Goal: Information Seeking & Learning: Learn about a topic

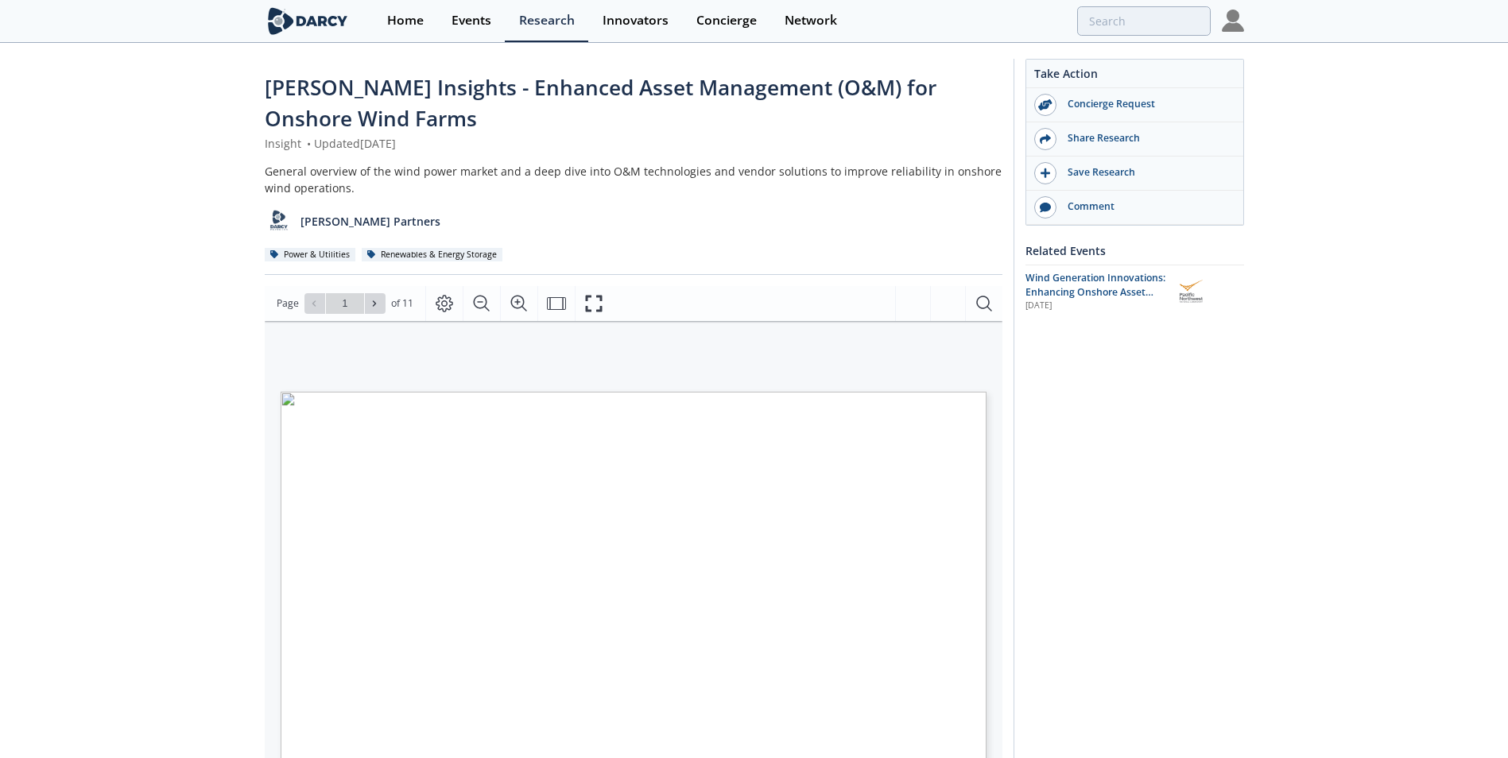
click at [134, 347] on div "[PERSON_NAME] Insights - Enhanced Asset Management (O&M) for Onshore Wind Farms…" at bounding box center [754, 628] width 1508 height 1167
click at [424, 533] on span "Page 1" at bounding box center [1007, 760] width 1406 height 701
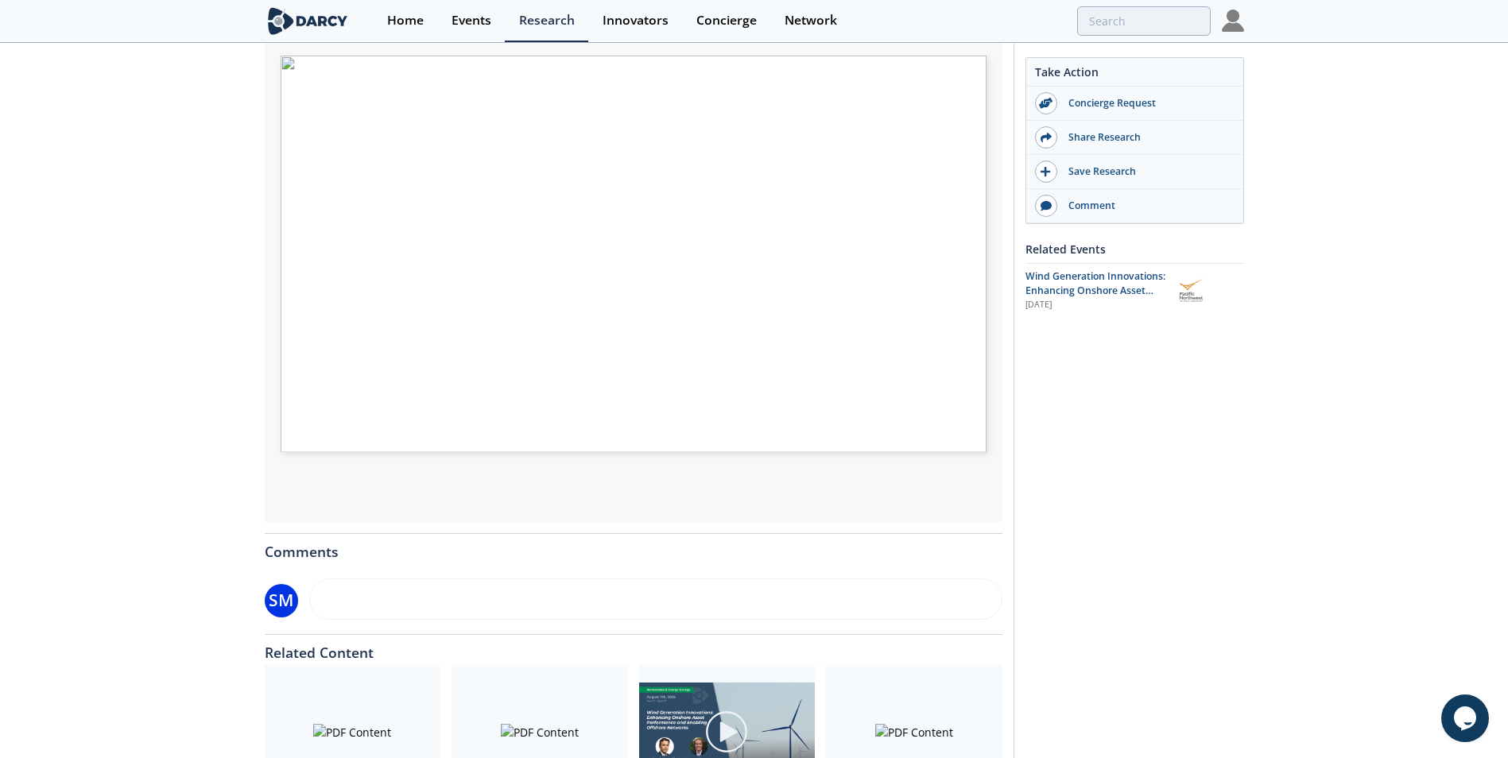
scroll to position [371, 0]
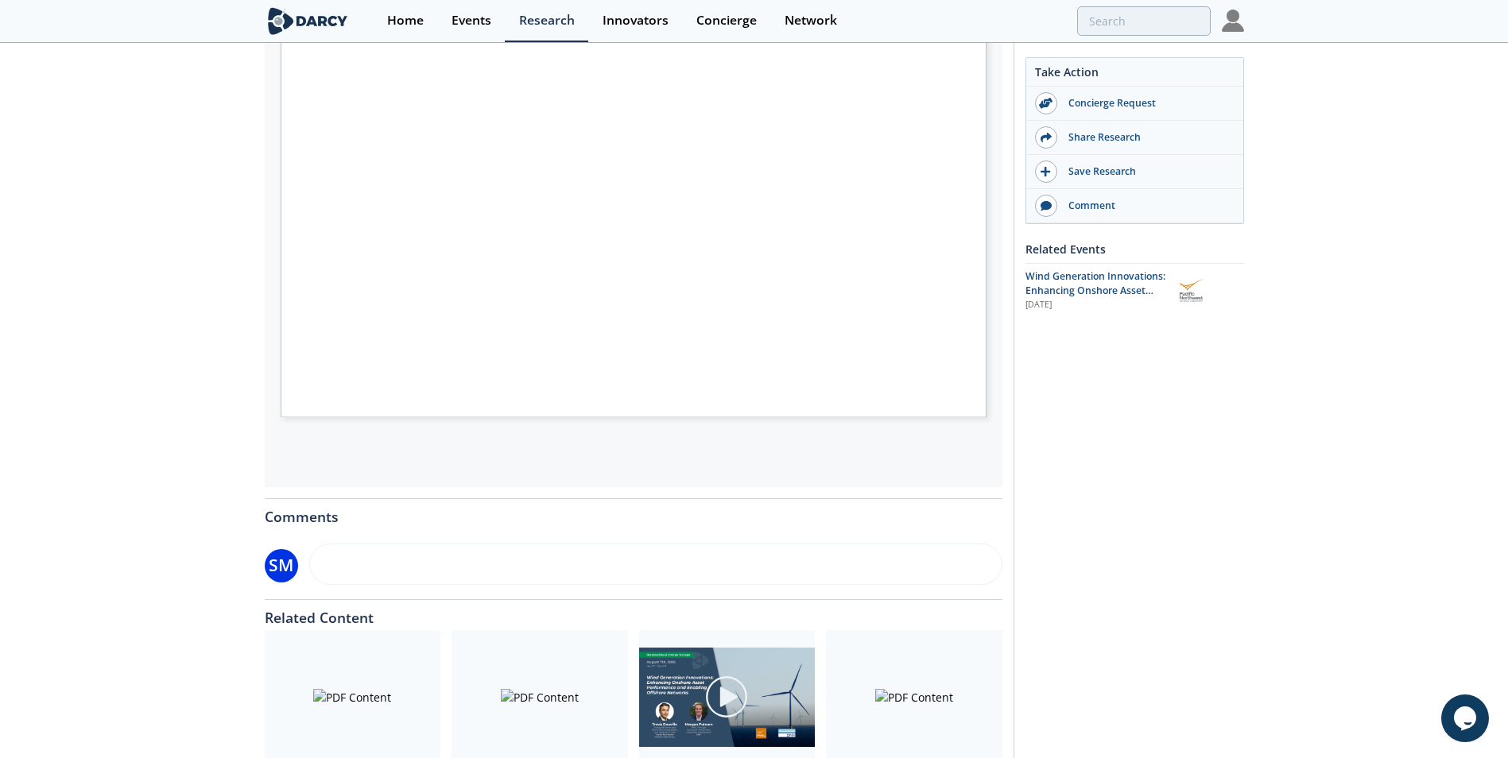
click at [144, 289] on div "[PERSON_NAME] Insights - Enhanced Asset Management (O&M) for Onshore Wind Farms…" at bounding box center [754, 256] width 1508 height 1167
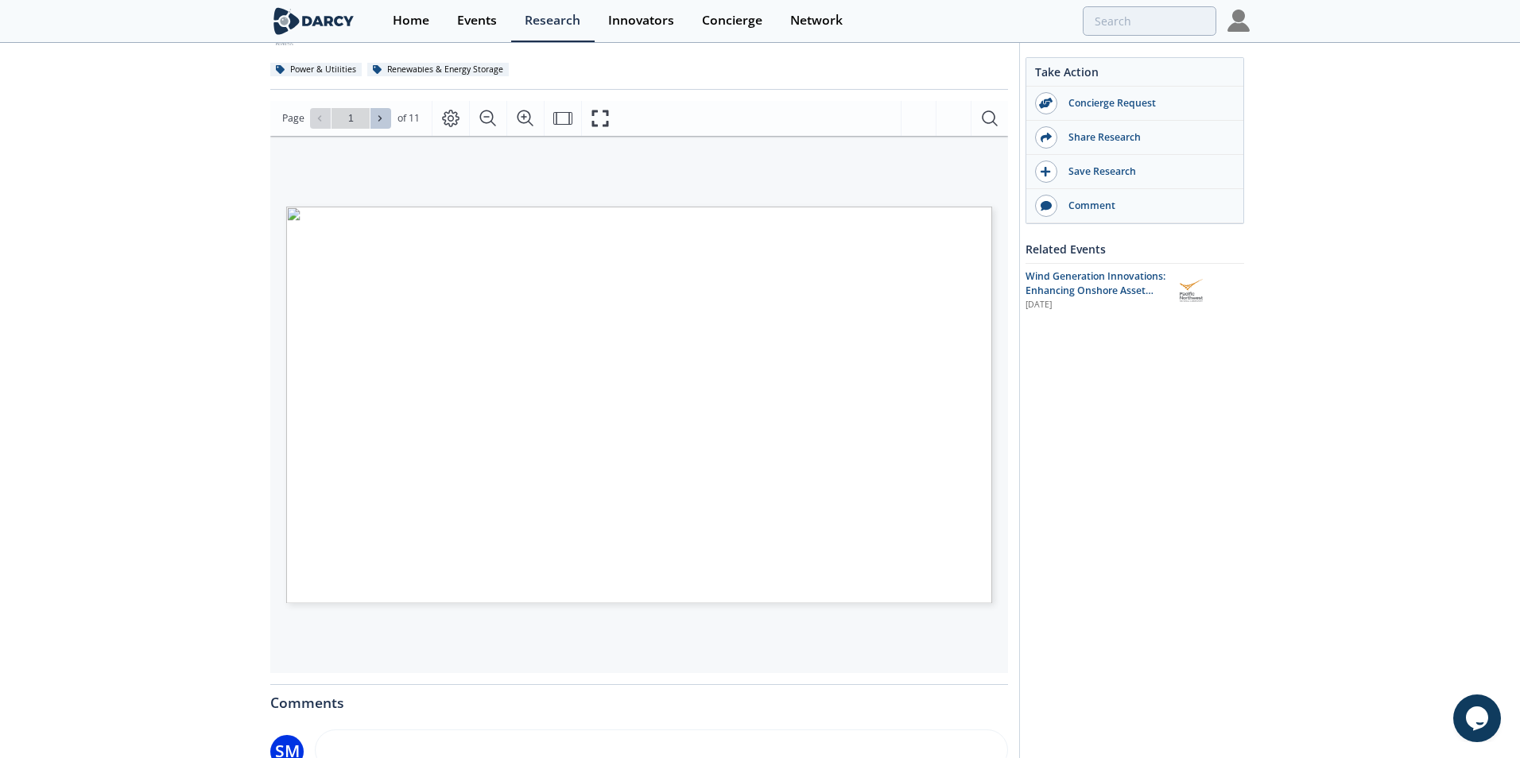
click at [388, 118] on button at bounding box center [380, 118] width 21 height 21
click at [387, 118] on button at bounding box center [380, 118] width 21 height 21
type input "3"
click at [387, 118] on button at bounding box center [380, 118] width 21 height 21
type input "4"
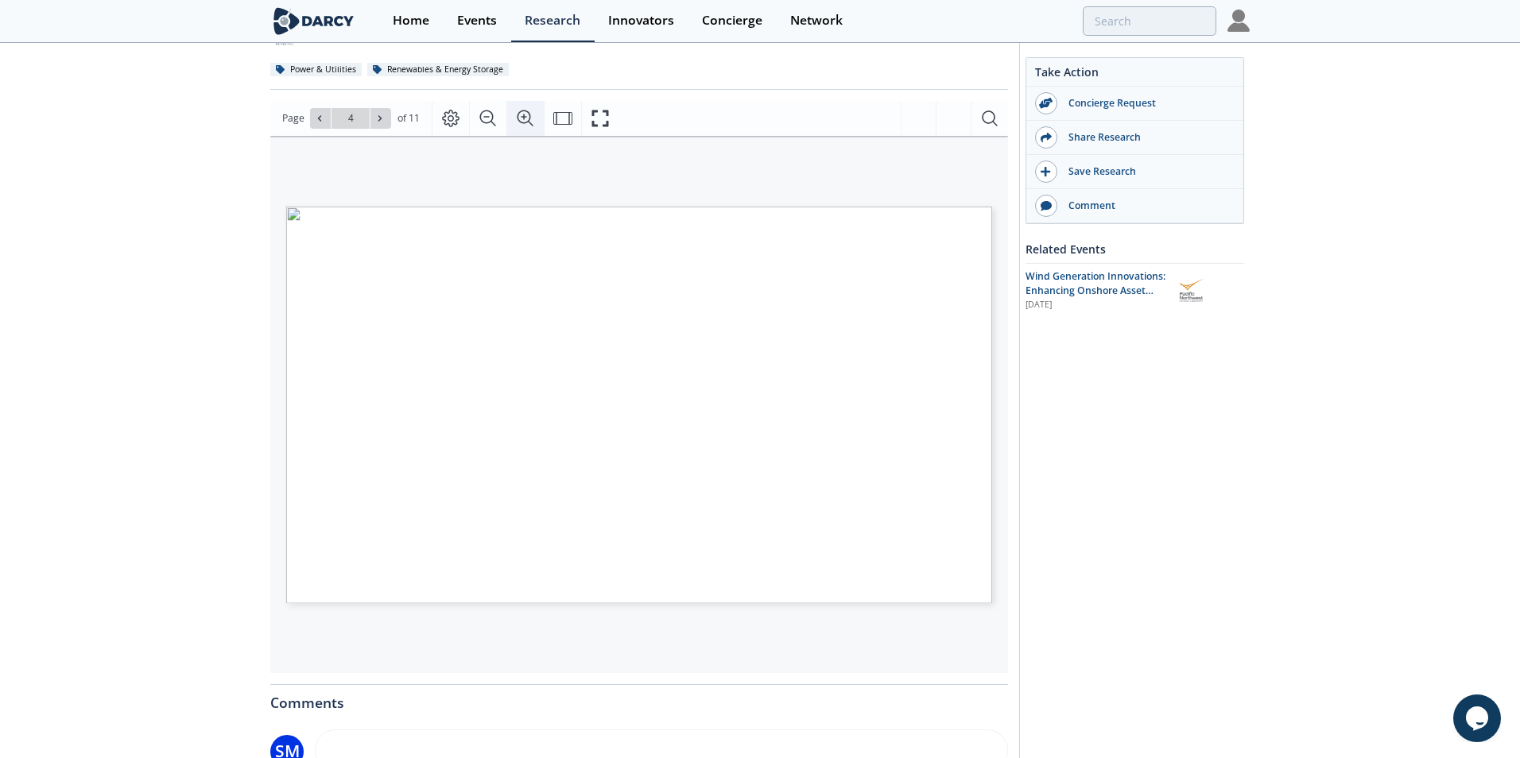
click at [521, 118] on icon "Zoom In" at bounding box center [525, 118] width 19 height 19
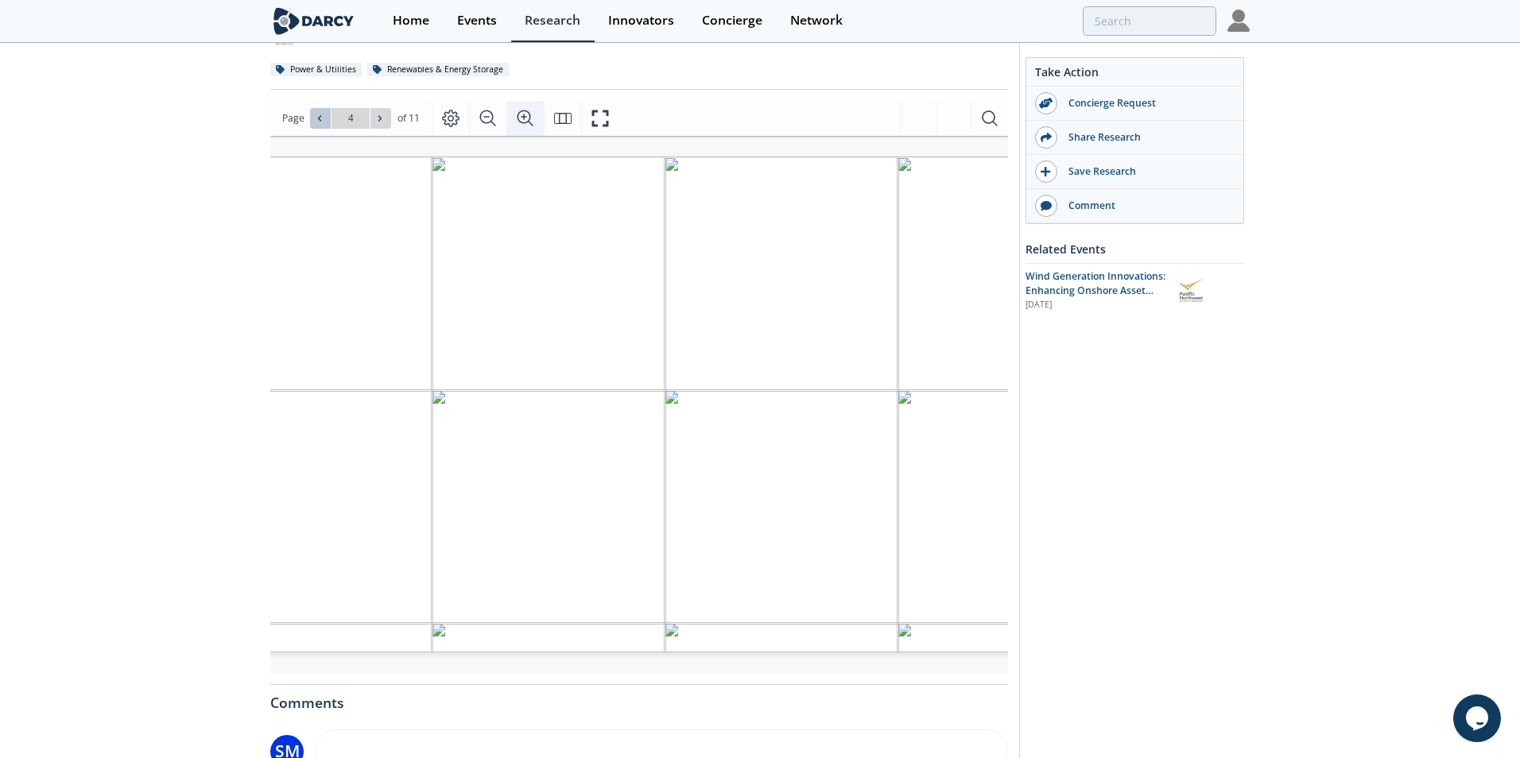
click at [316, 121] on icon at bounding box center [320, 119] width 10 height 10
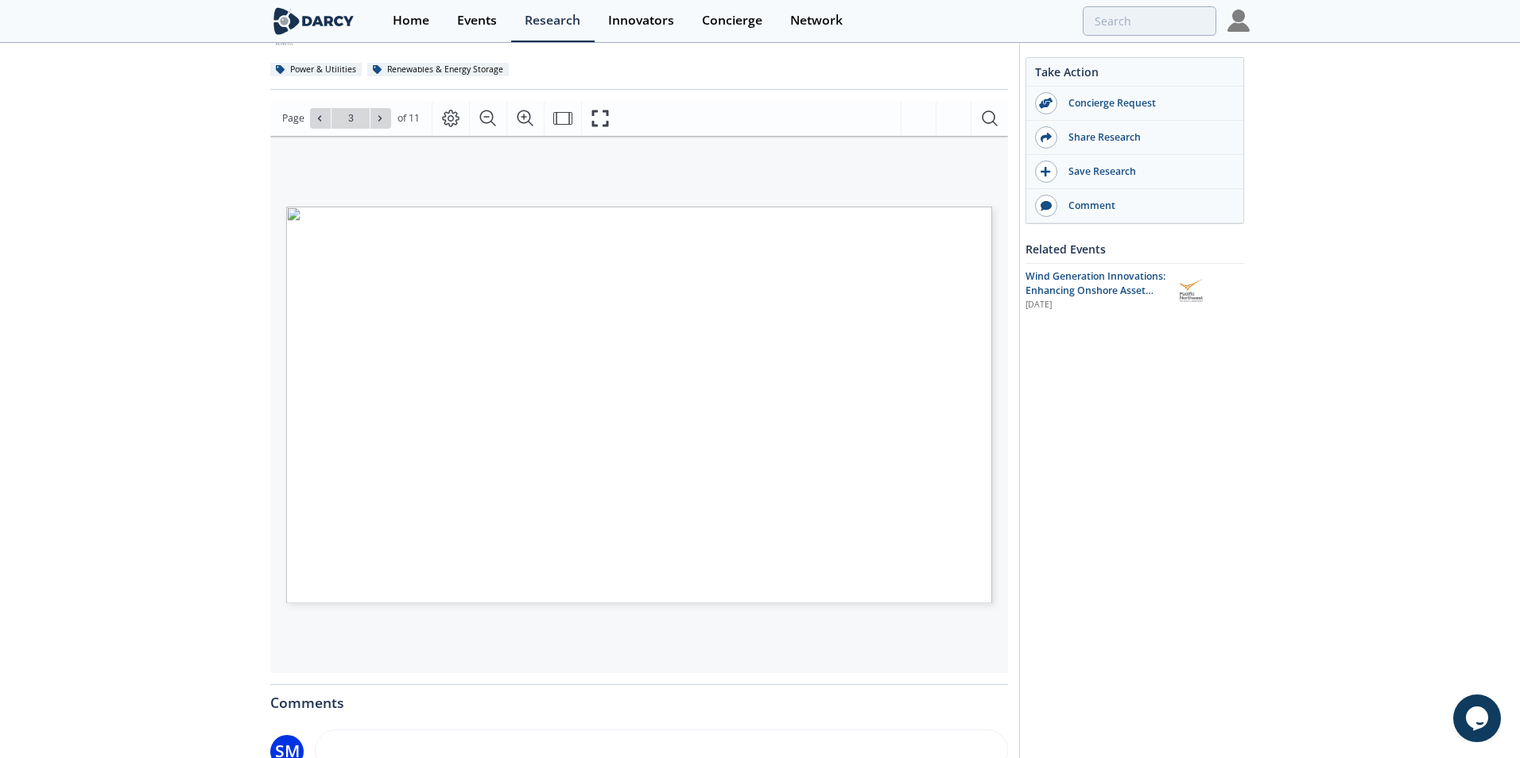
click at [316, 120] on icon at bounding box center [320, 119] width 10 height 10
click at [316, 119] on icon at bounding box center [320, 119] width 10 height 10
click at [316, 119] on div "Go to Page 1" at bounding box center [350, 118] width 81 height 21
click at [383, 120] on icon at bounding box center [380, 119] width 10 height 10
type input "2"
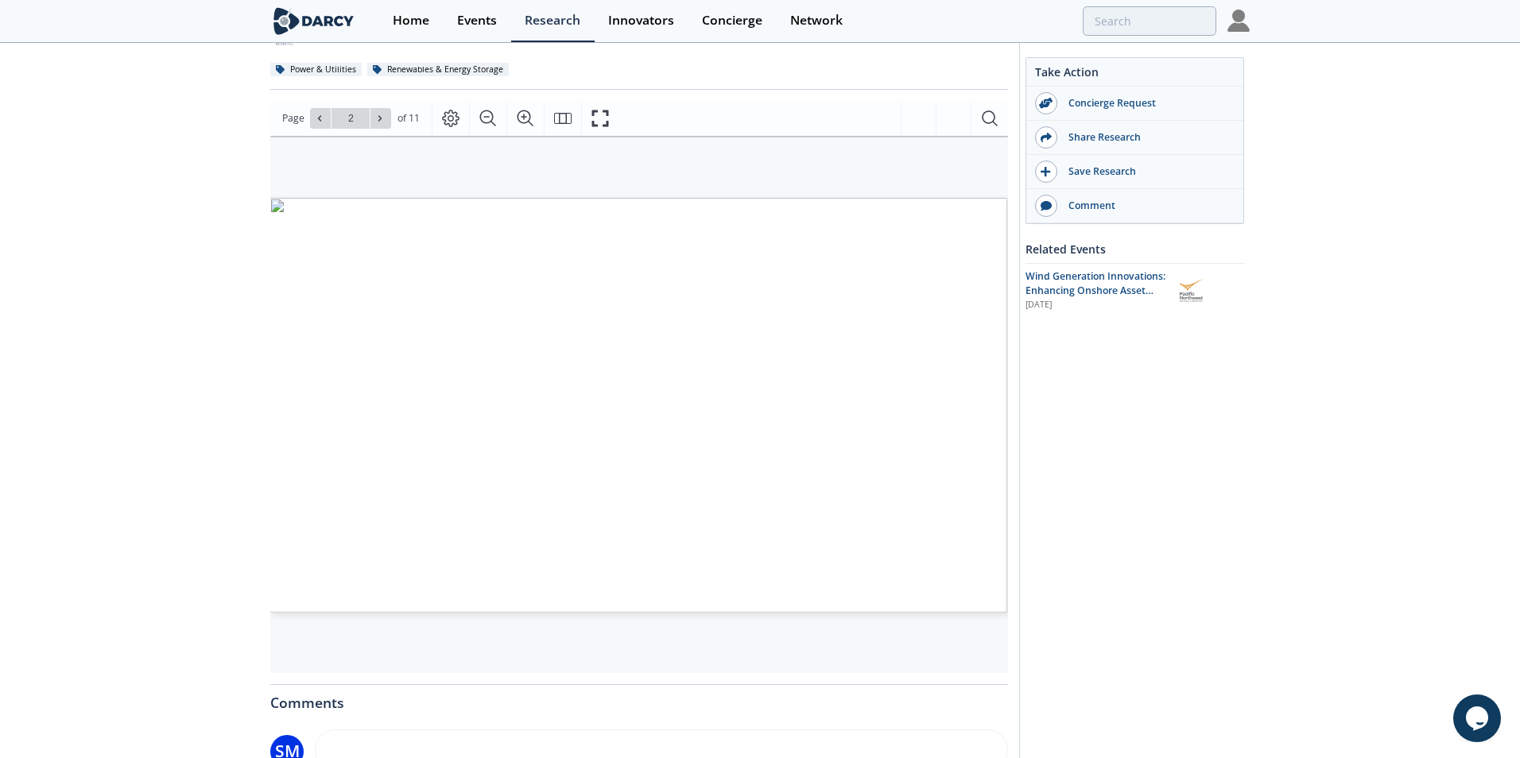
scroll to position [0, 17]
click at [377, 118] on icon at bounding box center [380, 119] width 10 height 10
click at [378, 117] on icon at bounding box center [379, 118] width 3 height 6
click at [176, 529] on div "[PERSON_NAME] Insights - Enhanced Asset Management (O&M) for Onshore Wind Farms…" at bounding box center [754, 442] width 1508 height 1167
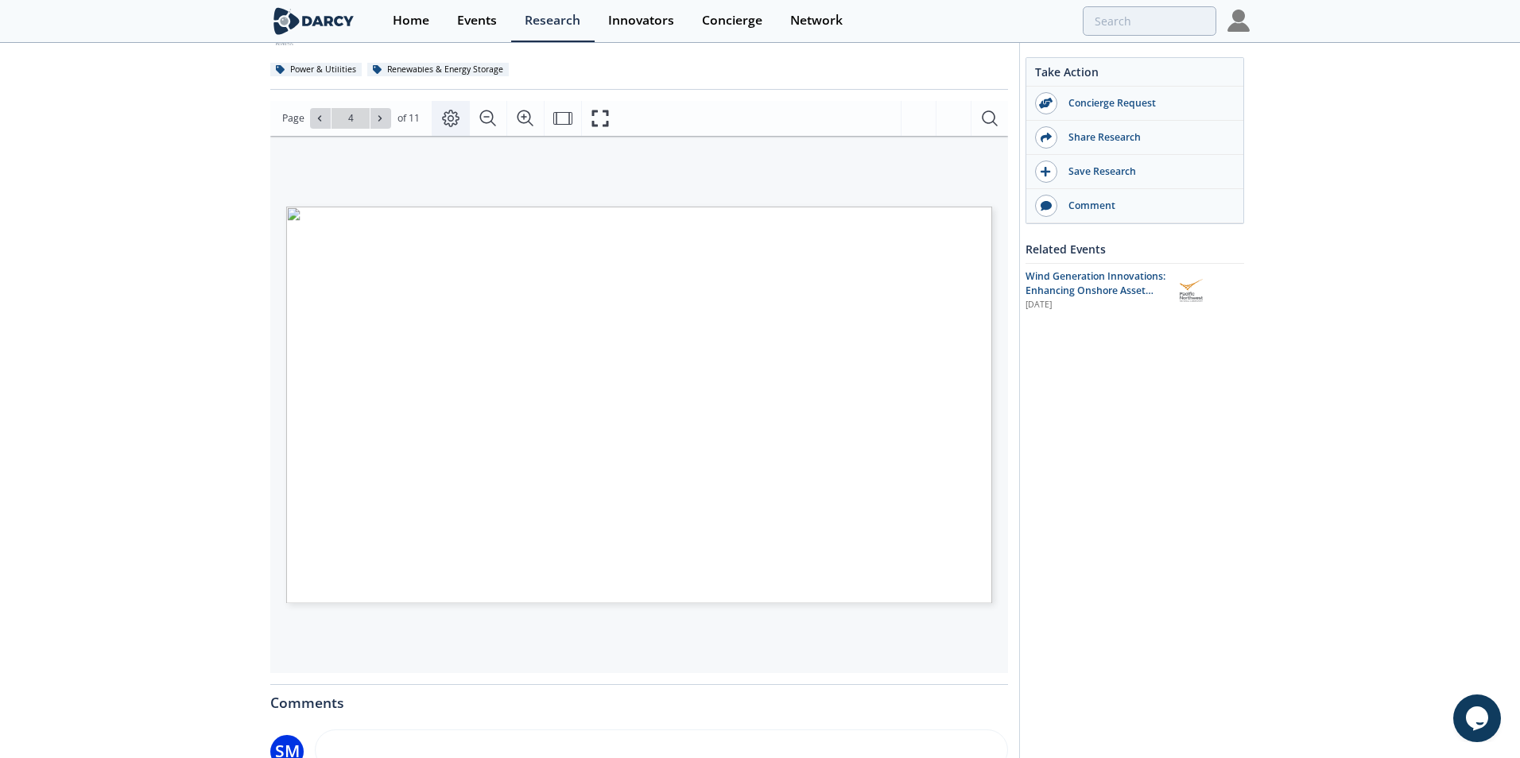
click at [450, 121] on icon "Page Layout" at bounding box center [450, 118] width 17 height 17
click at [219, 329] on div "[PERSON_NAME] Insights - Enhanced Asset Management (O&M) for Onshore Wind Farms…" at bounding box center [754, 442] width 1508 height 1167
type input "2"
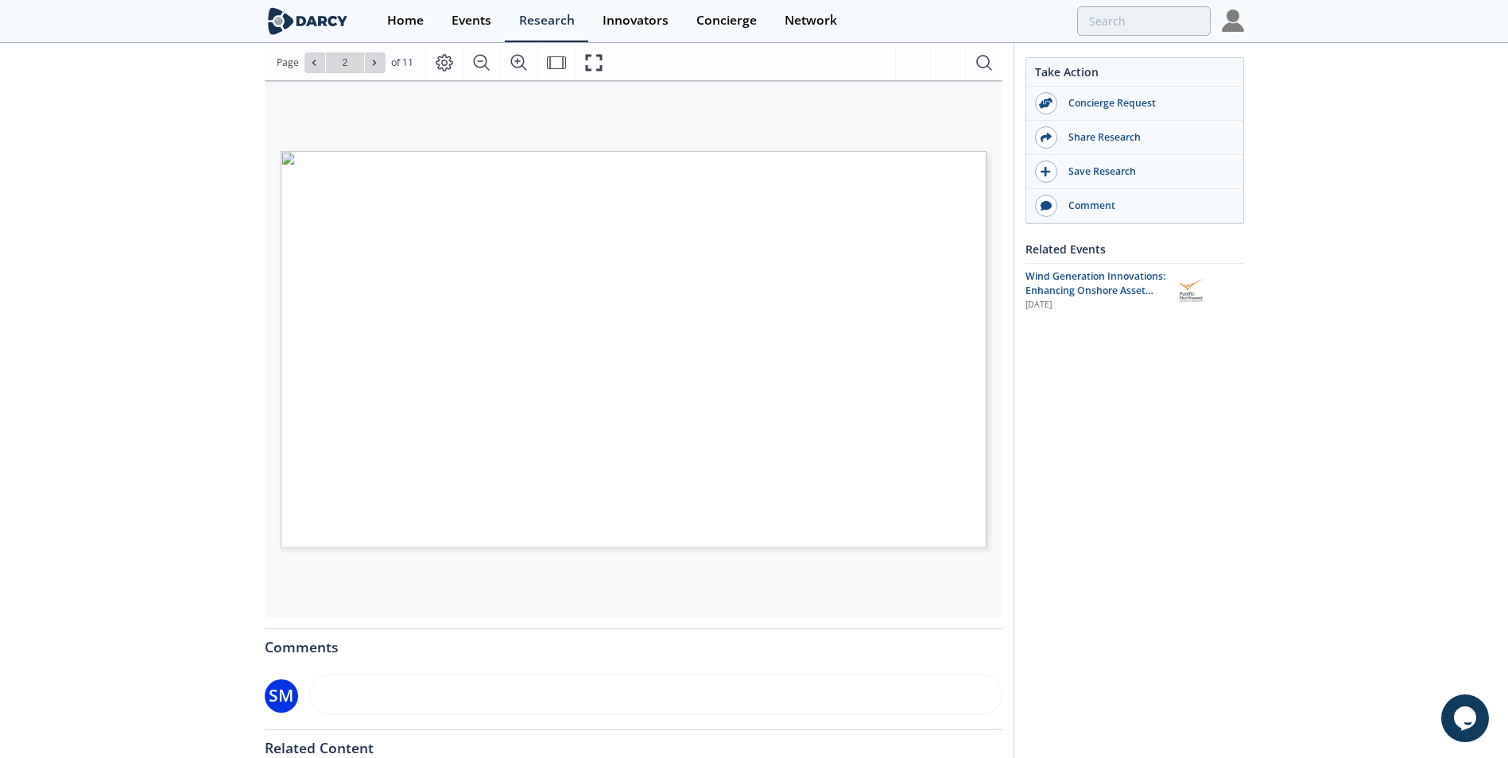
scroll to position [119, 0]
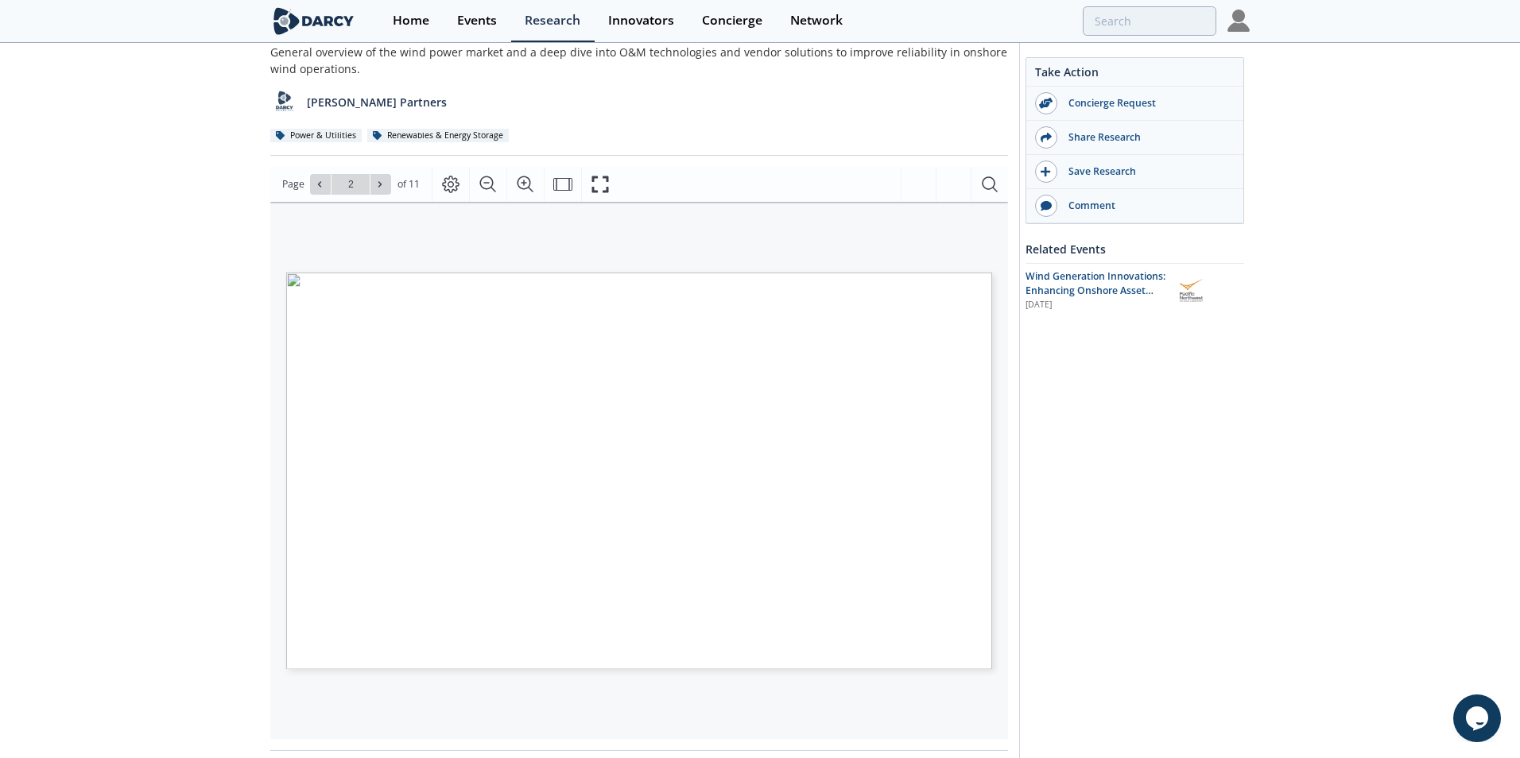
click at [475, 452] on span "Page 2" at bounding box center [995, 715] width 1406 height 701
click at [561, 184] on icon "Fit Width" at bounding box center [562, 184] width 19 height 19
click at [561, 185] on icon "Fit Page" at bounding box center [562, 184] width 19 height 19
click at [99, 436] on div "[PERSON_NAME] Insights - Enhanced Asset Management (O&M) for Onshore Wind Farms…" at bounding box center [754, 508] width 1508 height 1167
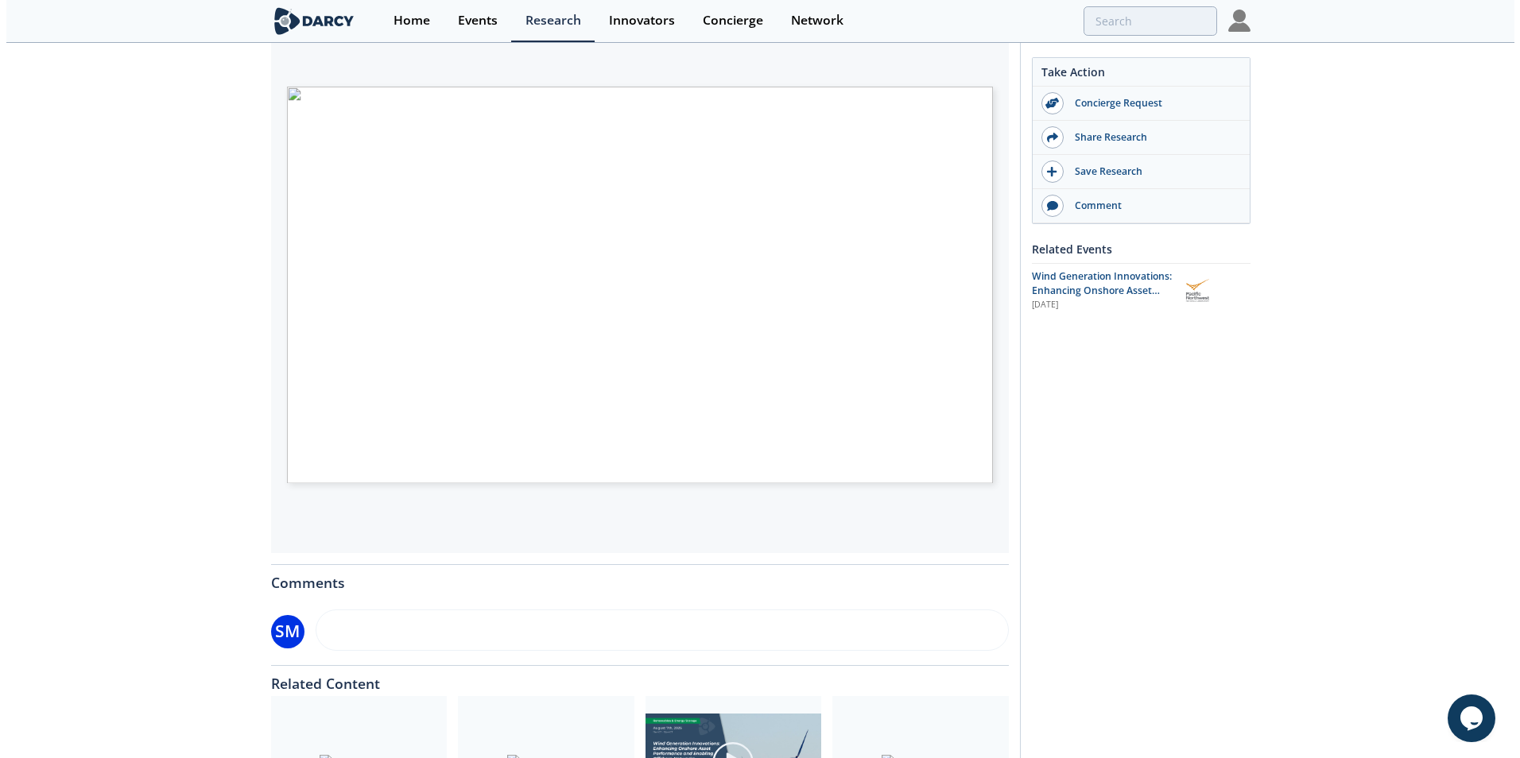
scroll to position [0, 0]
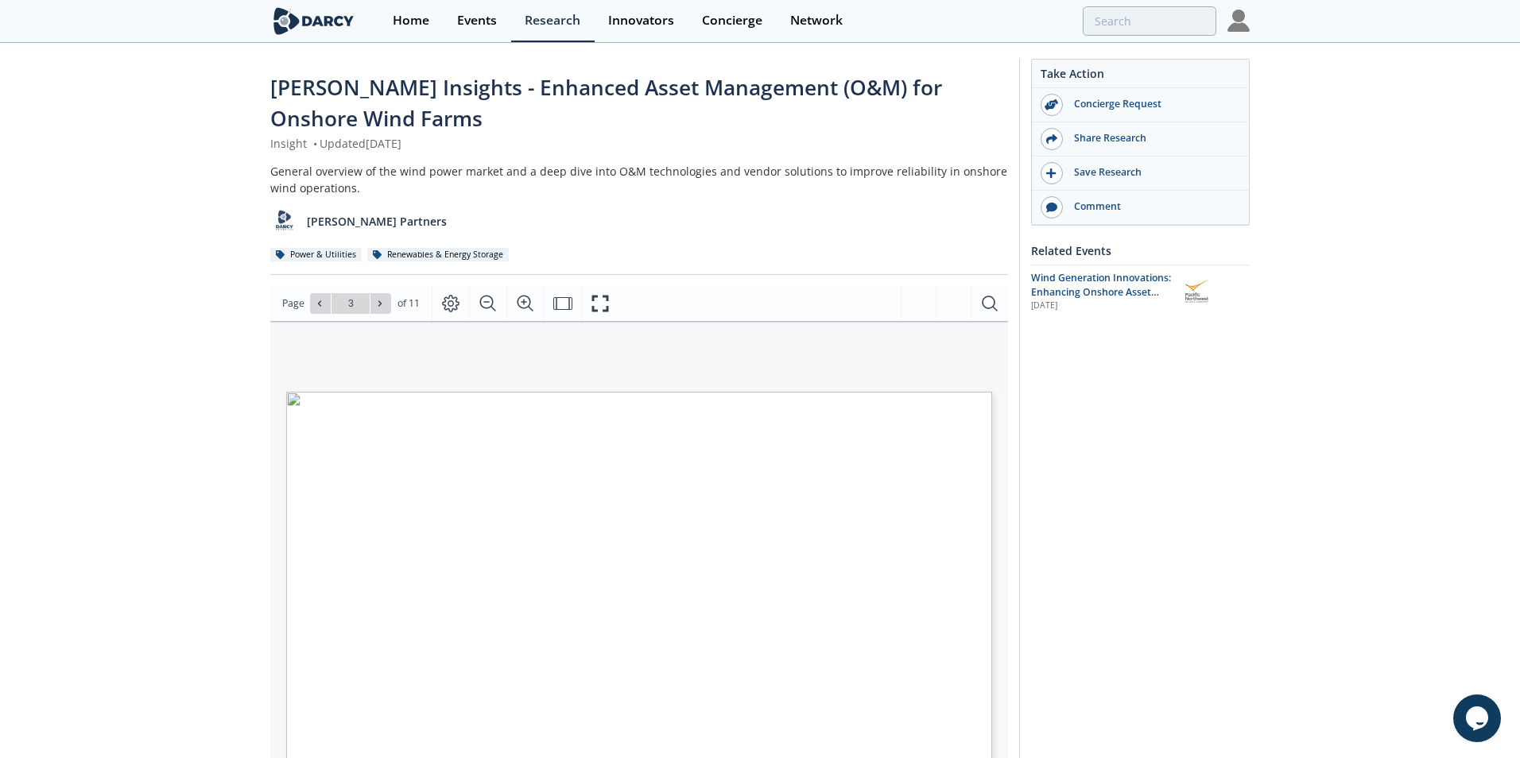
type input "4"
click at [483, 300] on icon "Zoom Out" at bounding box center [488, 303] width 19 height 19
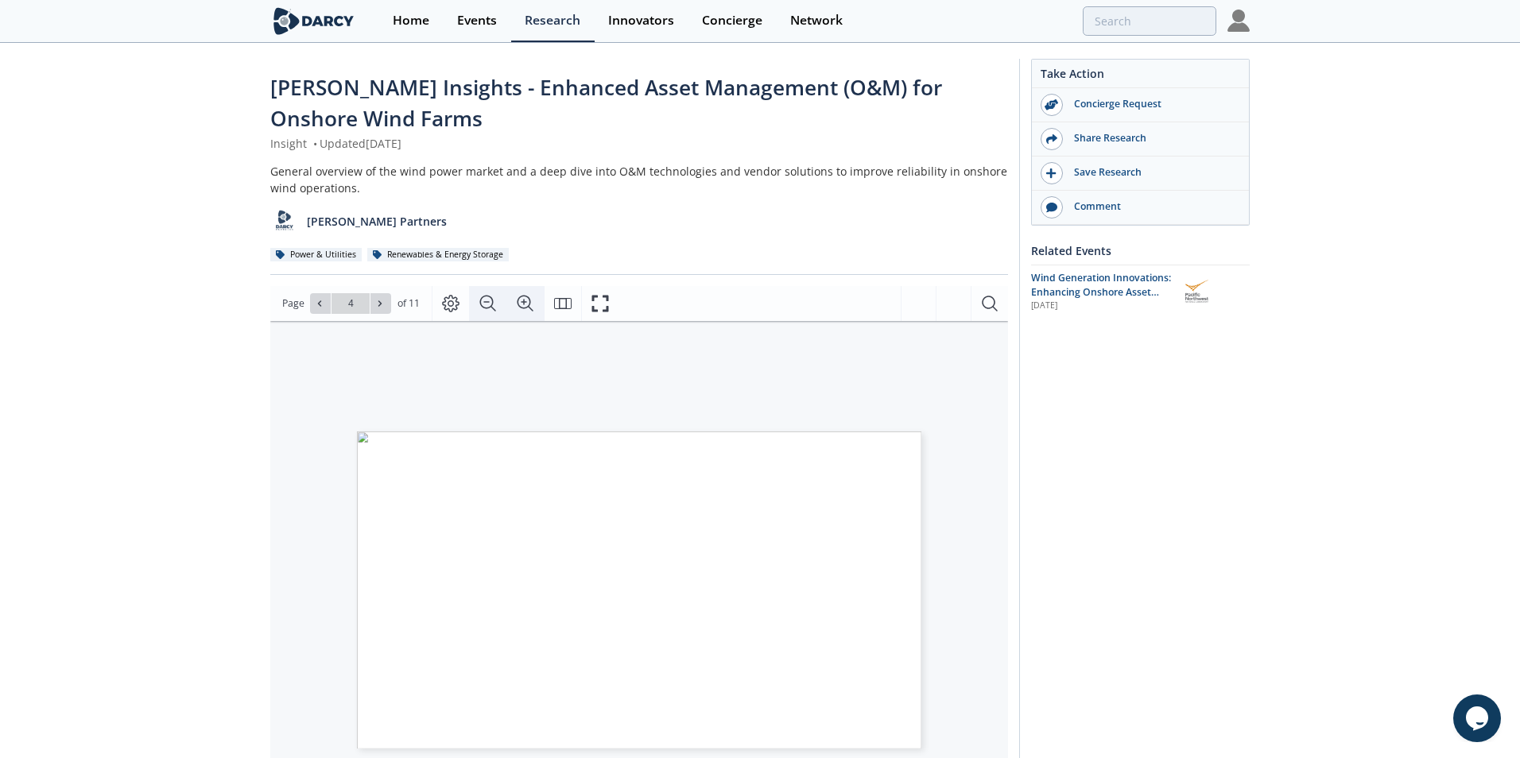
click at [524, 301] on icon "Zoom In" at bounding box center [525, 303] width 16 height 16
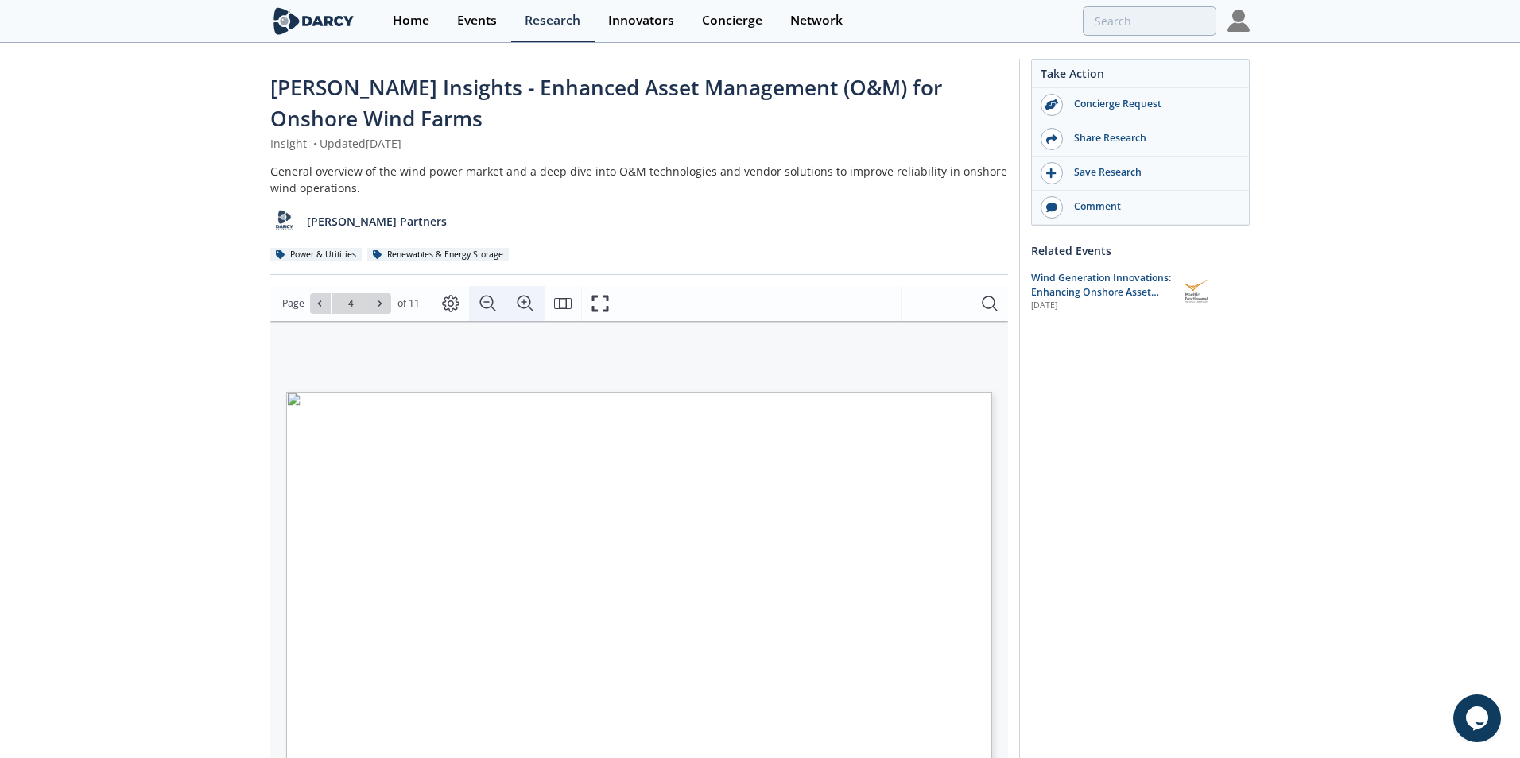
click at [524, 301] on icon "Zoom In" at bounding box center [525, 303] width 16 height 16
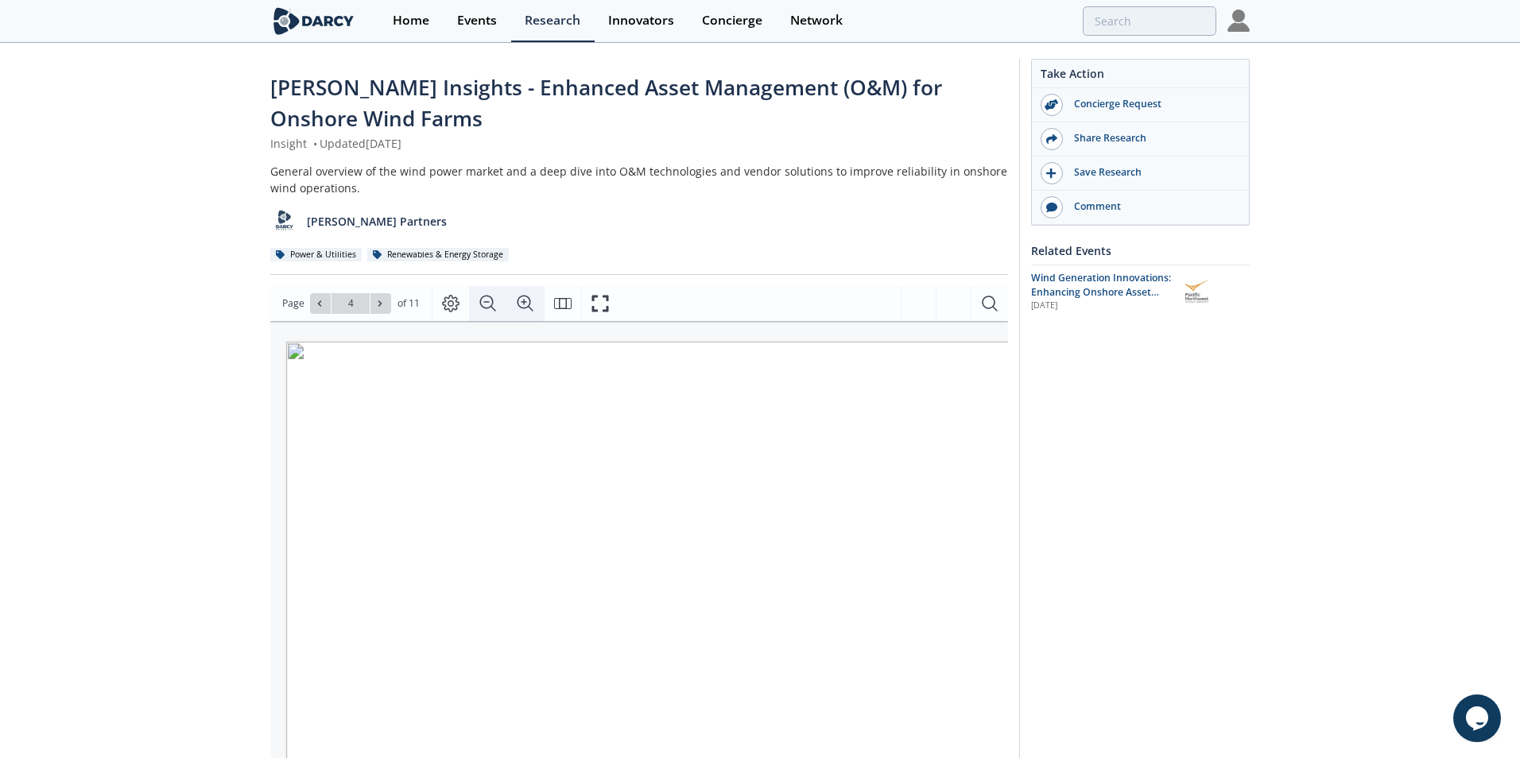
scroll to position [0, 88]
click at [486, 303] on icon "Zoom Out" at bounding box center [488, 303] width 19 height 19
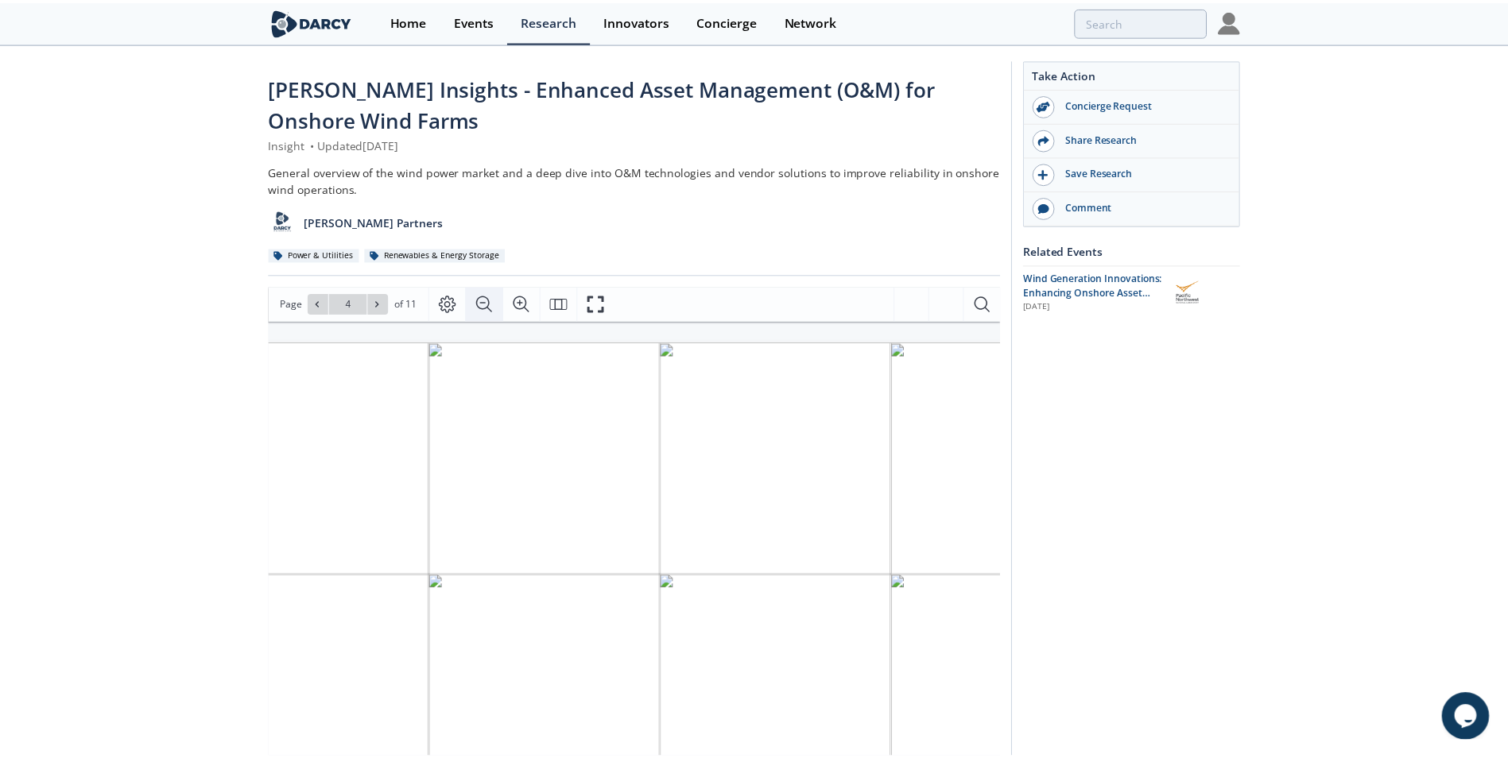
scroll to position [0, 0]
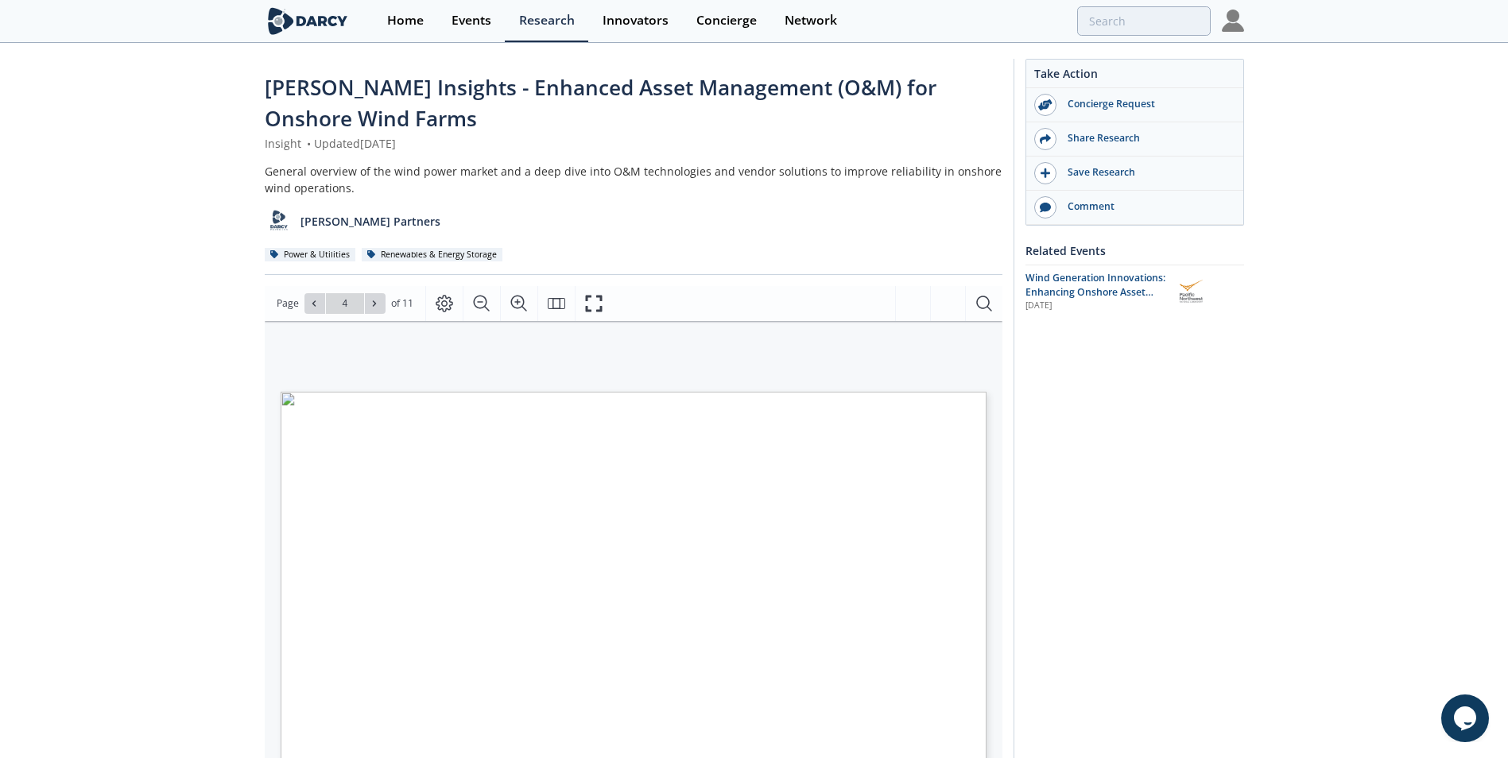
click at [72, 512] on div "[PERSON_NAME] Insights - Enhanced Asset Management (O&M) for Onshore Wind Farms…" at bounding box center [754, 628] width 1508 height 1167
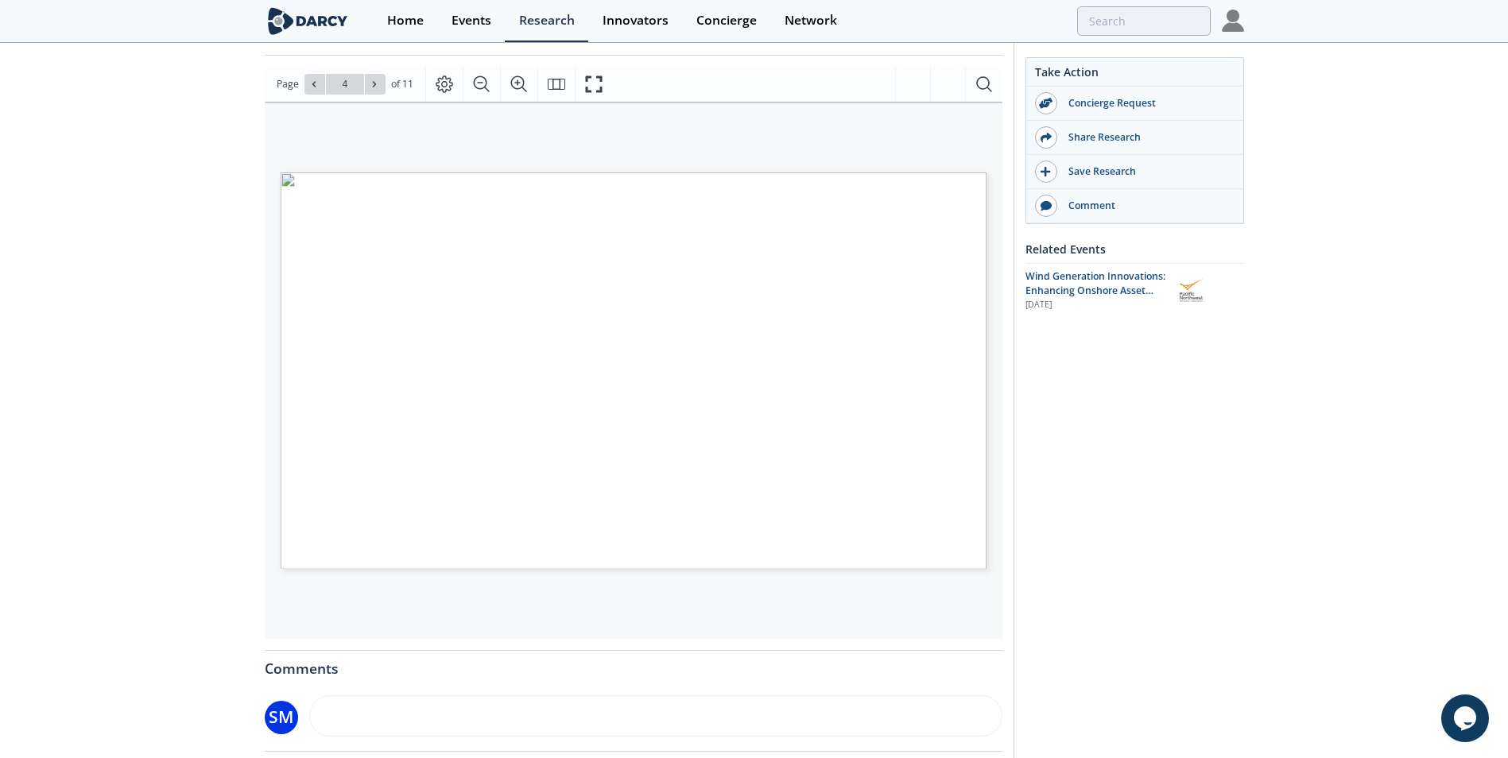
scroll to position [185, 0]
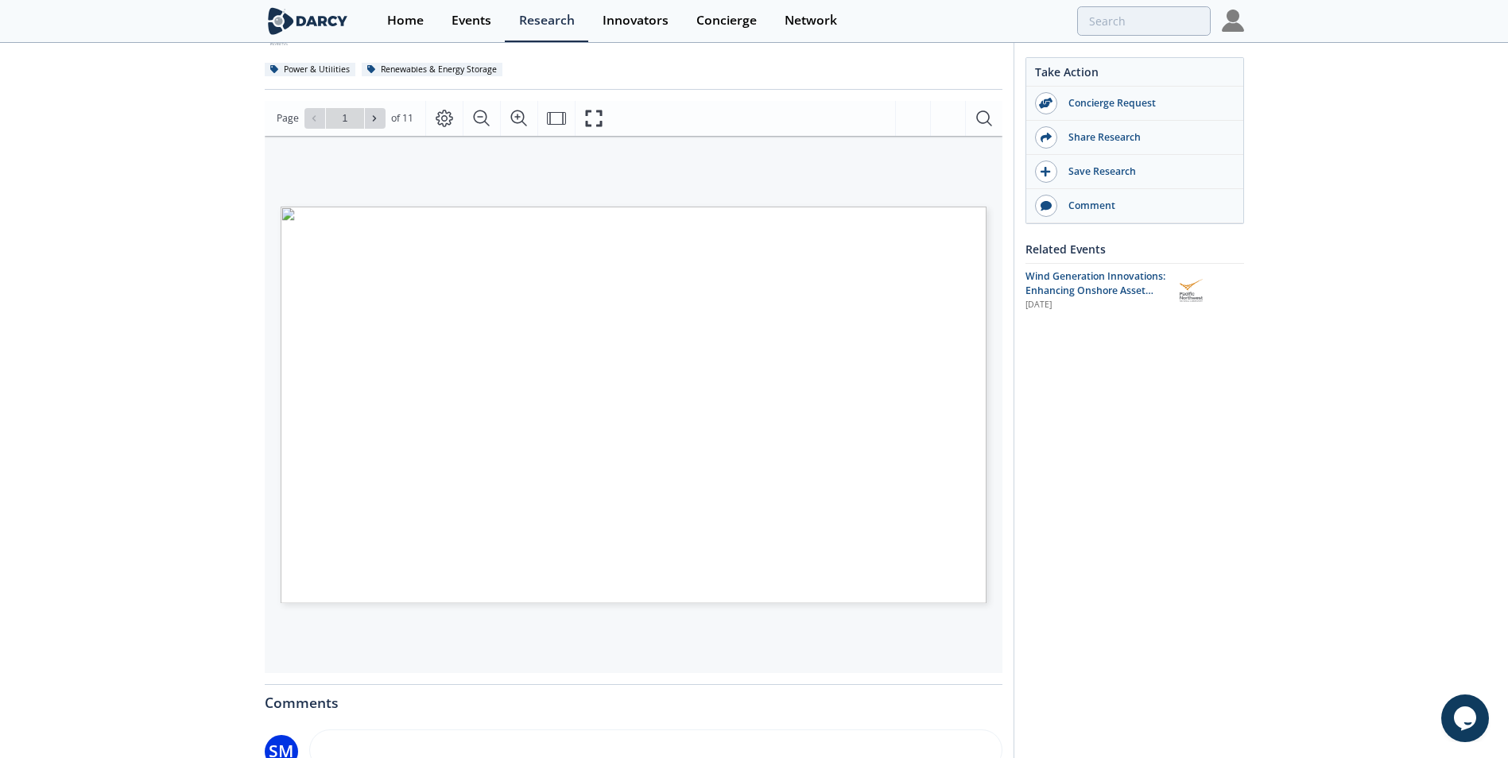
click at [171, 432] on div "[PERSON_NAME] Insights - Enhanced Asset Management (O&M) for Onshore Wind Farms…" at bounding box center [754, 442] width 1508 height 1167
click at [315, 114] on icon at bounding box center [320, 119] width 10 height 10
click at [494, 569] on span "Page 1" at bounding box center [1007, 575] width 1406 height 701
click at [494, 566] on span "PDF" at bounding box center [493, 564] width 13 height 5
click at [496, 563] on span "PDF" at bounding box center [493, 564] width 13 height 5
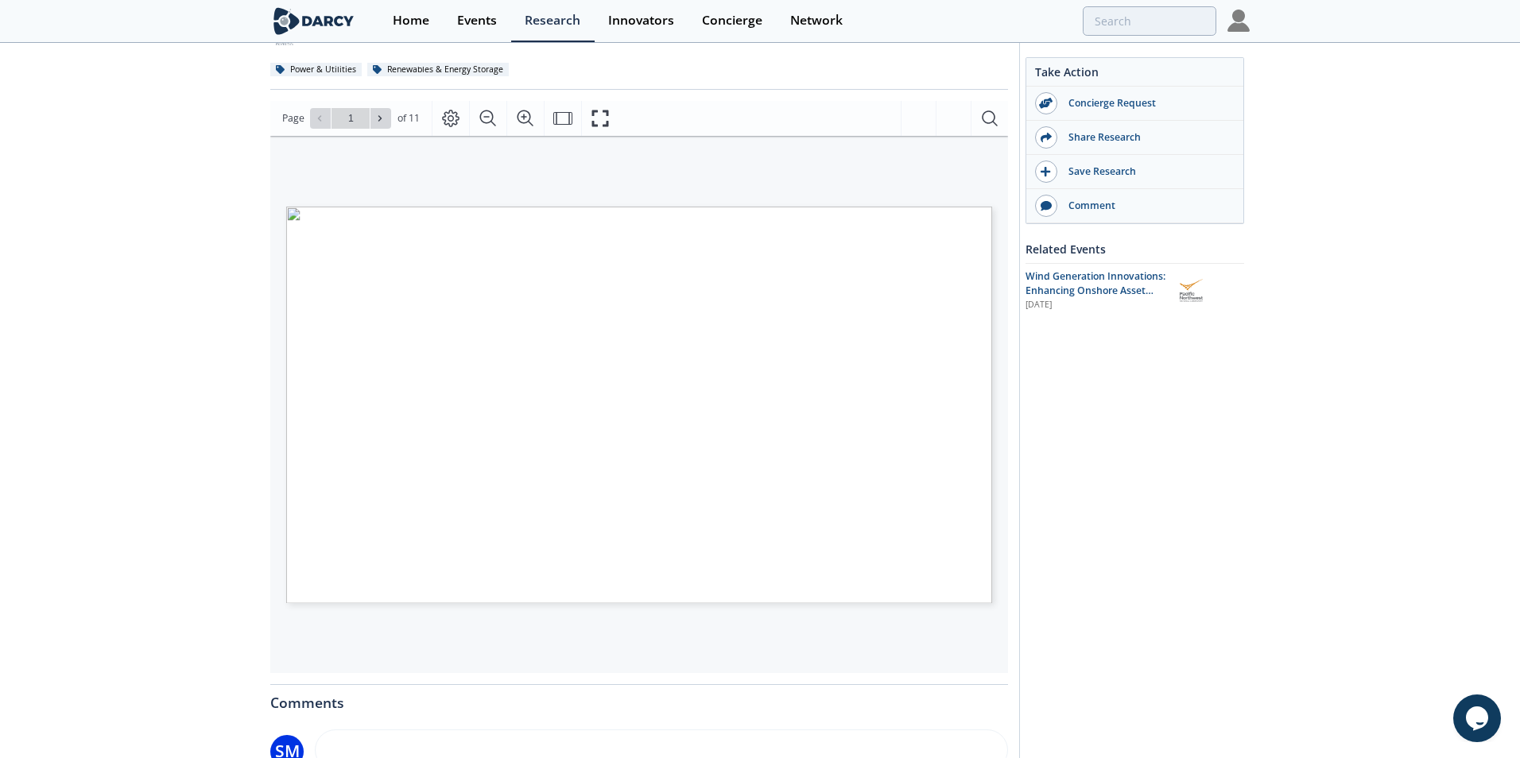
click at [502, 556] on span "Page 1" at bounding box center [1007, 575] width 1406 height 701
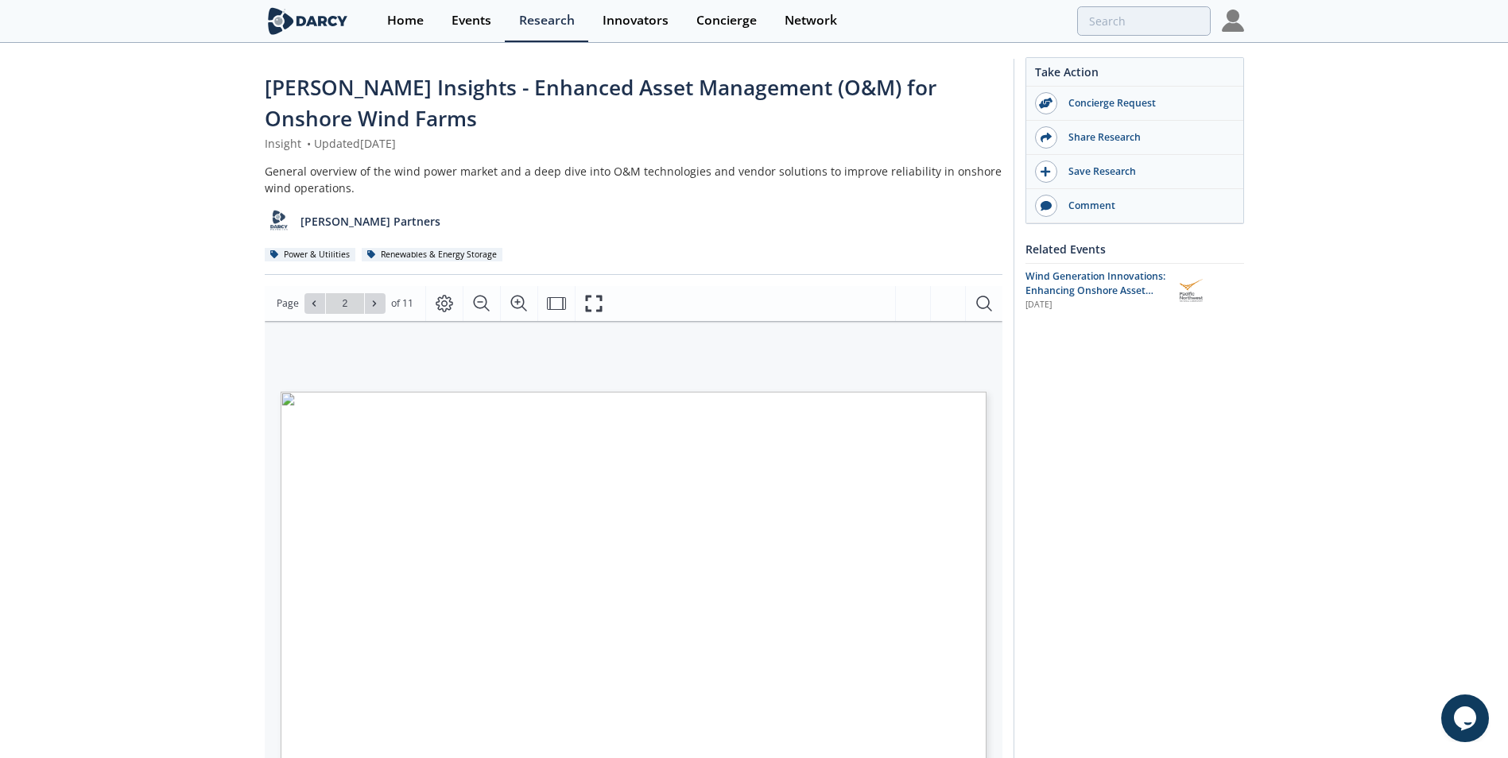
scroll to position [371, 0]
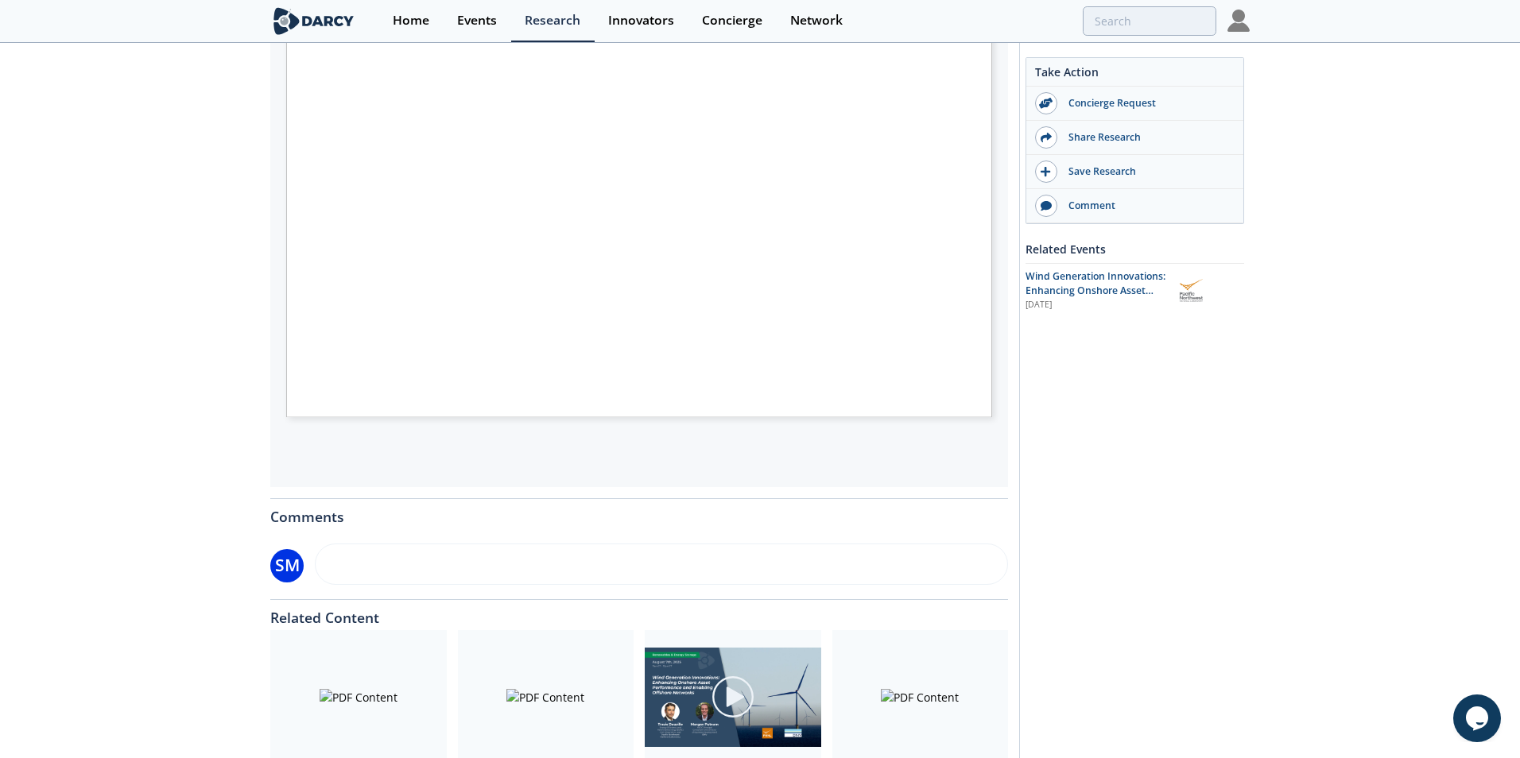
click at [751, 239] on span "Page 1" at bounding box center [1007, 389] width 1406 height 701
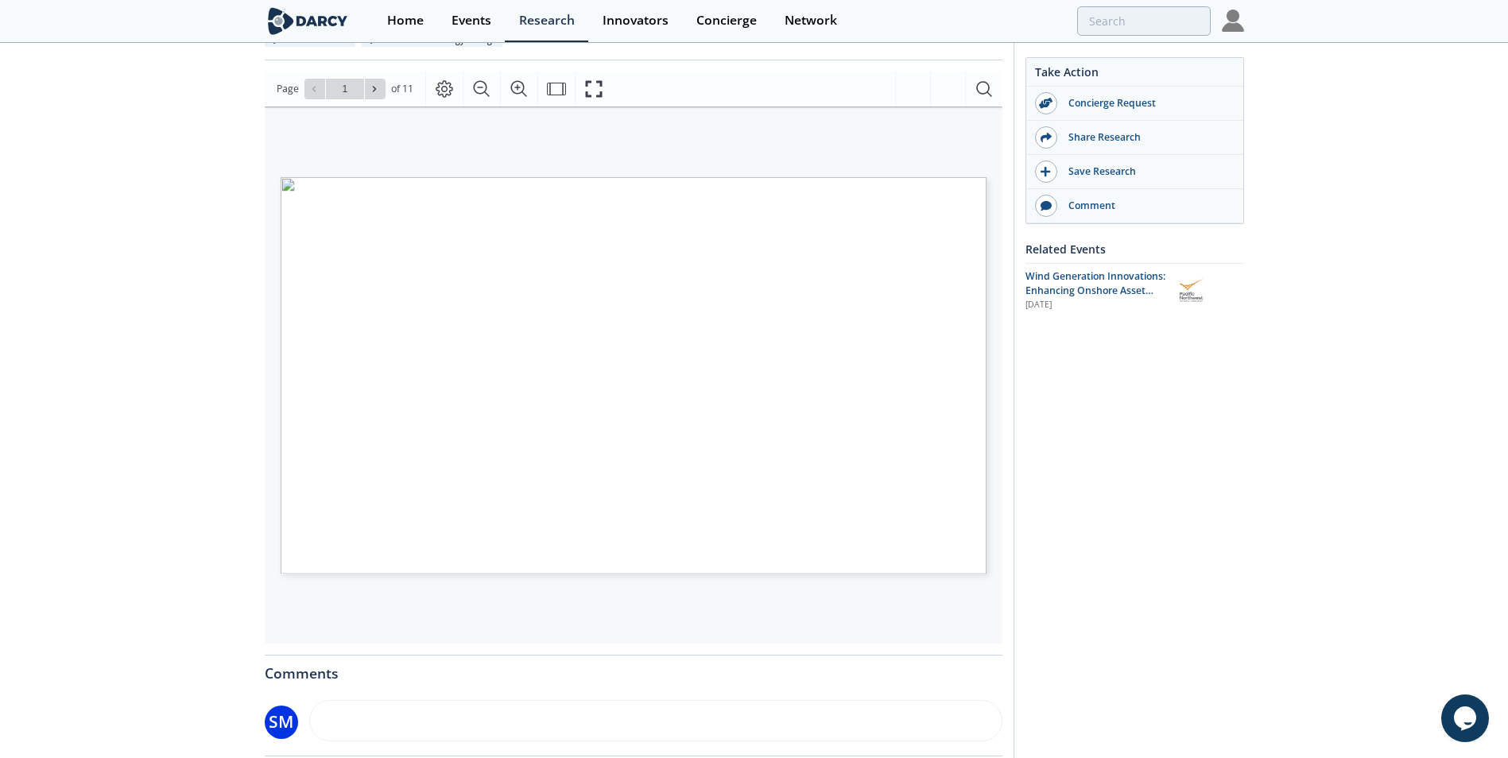
scroll to position [185, 0]
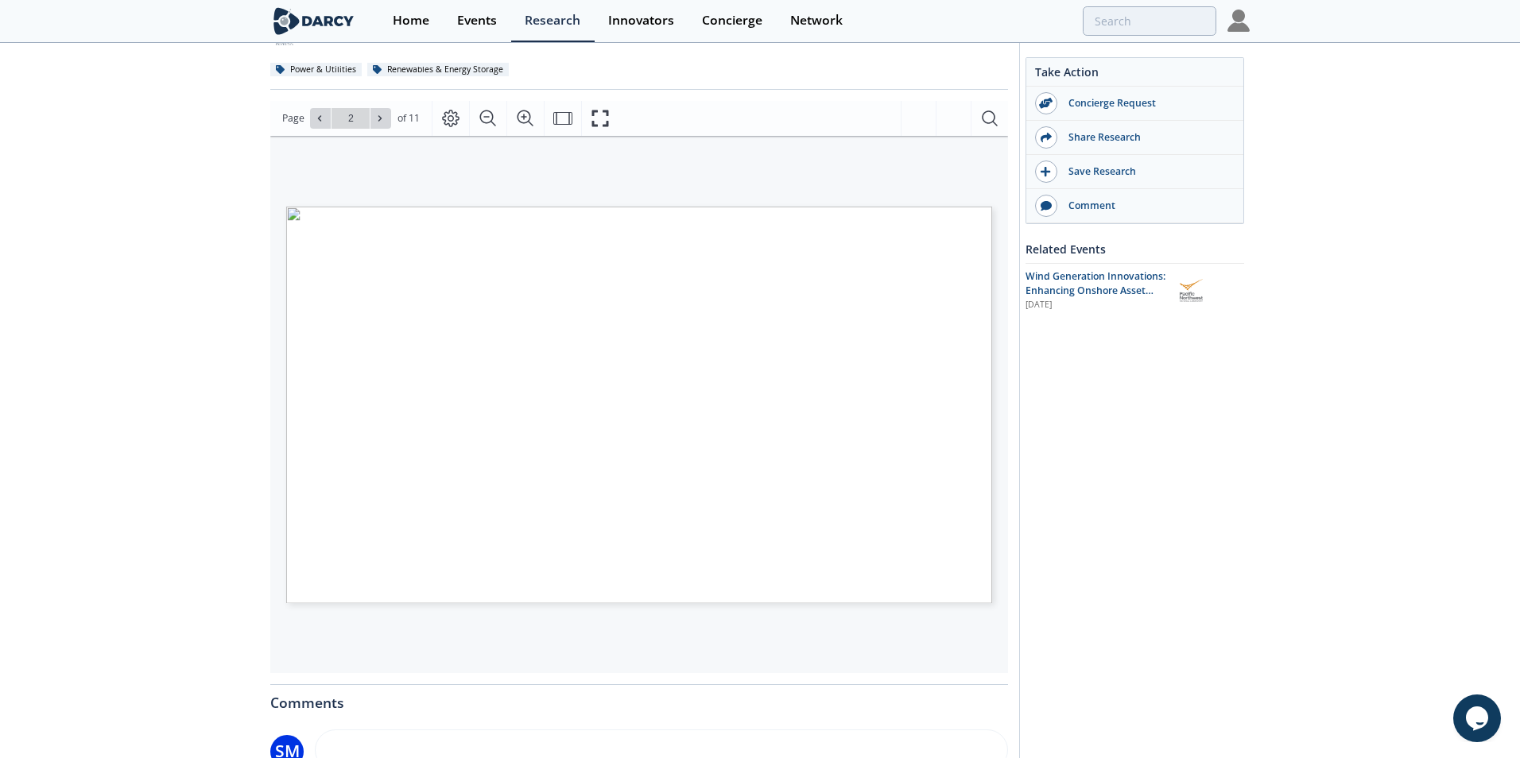
click at [338, 625] on div "Cumulative wind generation capacity growth Wind generation additions by year GW…" at bounding box center [639, 404] width 738 height 537
click at [402, 506] on span "No. of installations and capacity by IBR technology" at bounding box center [412, 502] width 206 height 9
click at [476, 413] on span "Page 4" at bounding box center [996, 709] width 1406 height 701
type input "5"
click at [516, 502] on span "Page 5" at bounding box center [999, 712] width 1406 height 701
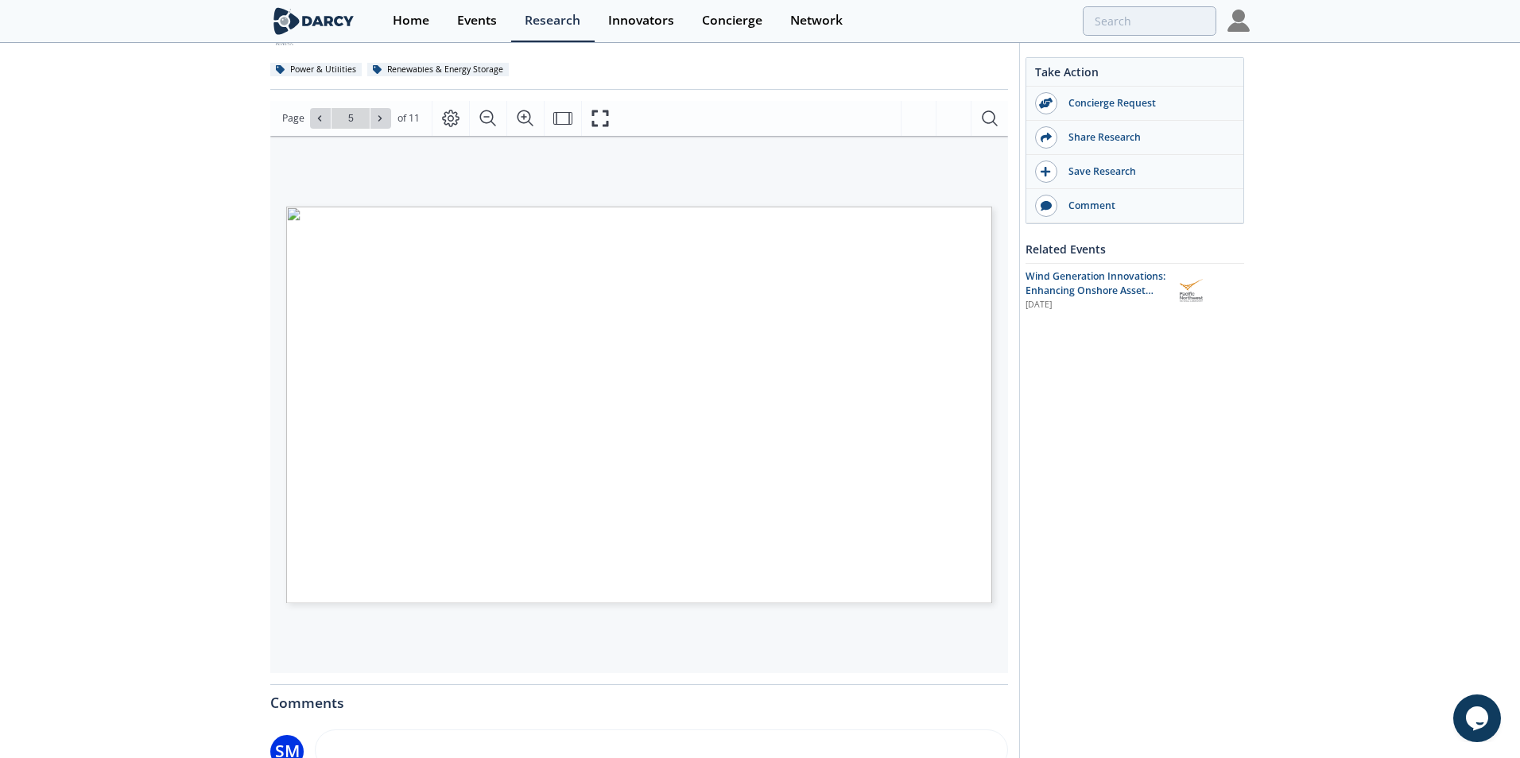
type input "6"
click at [570, 525] on span "Page 6" at bounding box center [1159, 639] width 1406 height 701
click at [364, 483] on span "protection systems" at bounding box center [346, 480] width 74 height 8
click at [220, 529] on div "[PERSON_NAME] Insights - Enhanced Asset Management (O&M) for Onshore Wind Farms…" at bounding box center [754, 442] width 1508 height 1167
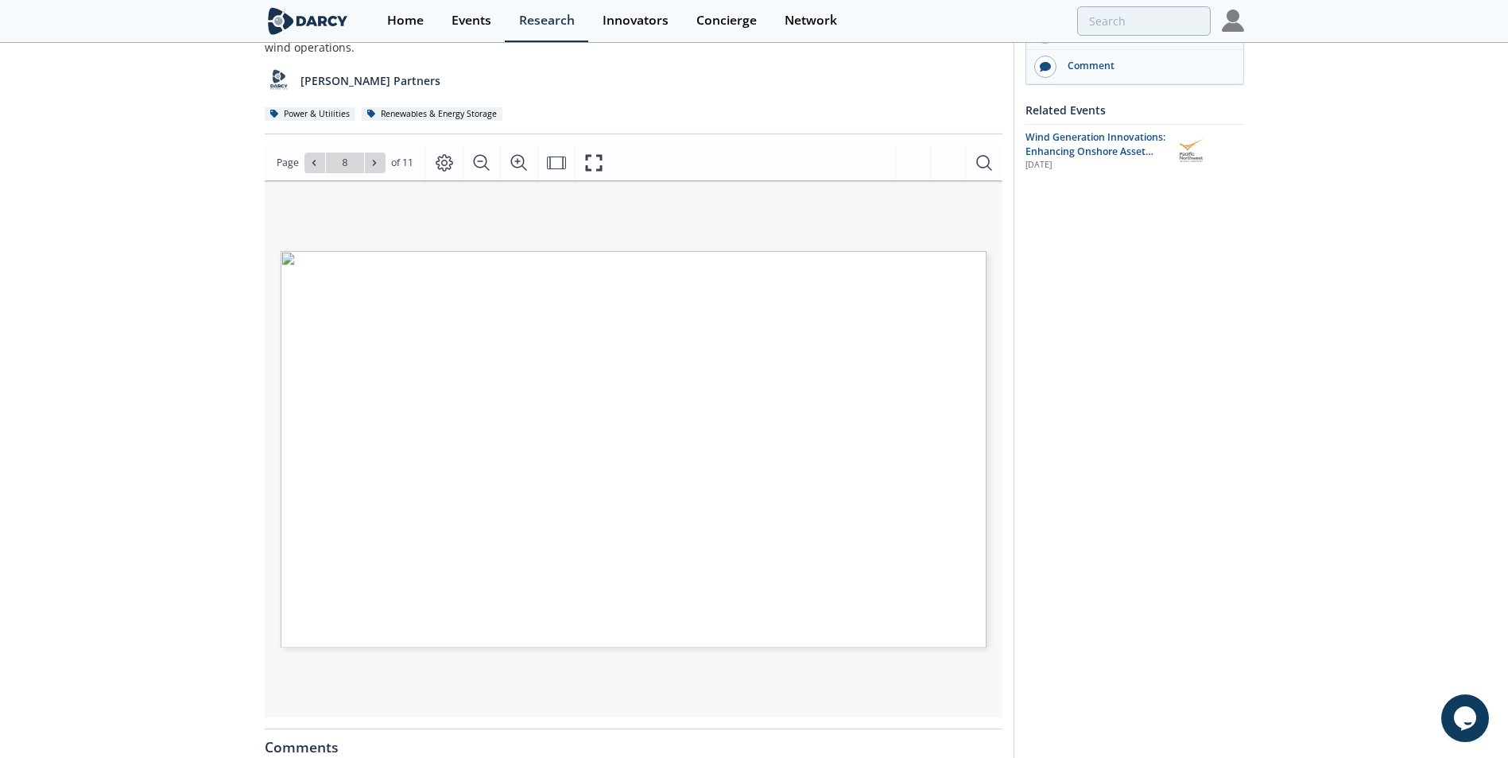
scroll to position [0, 0]
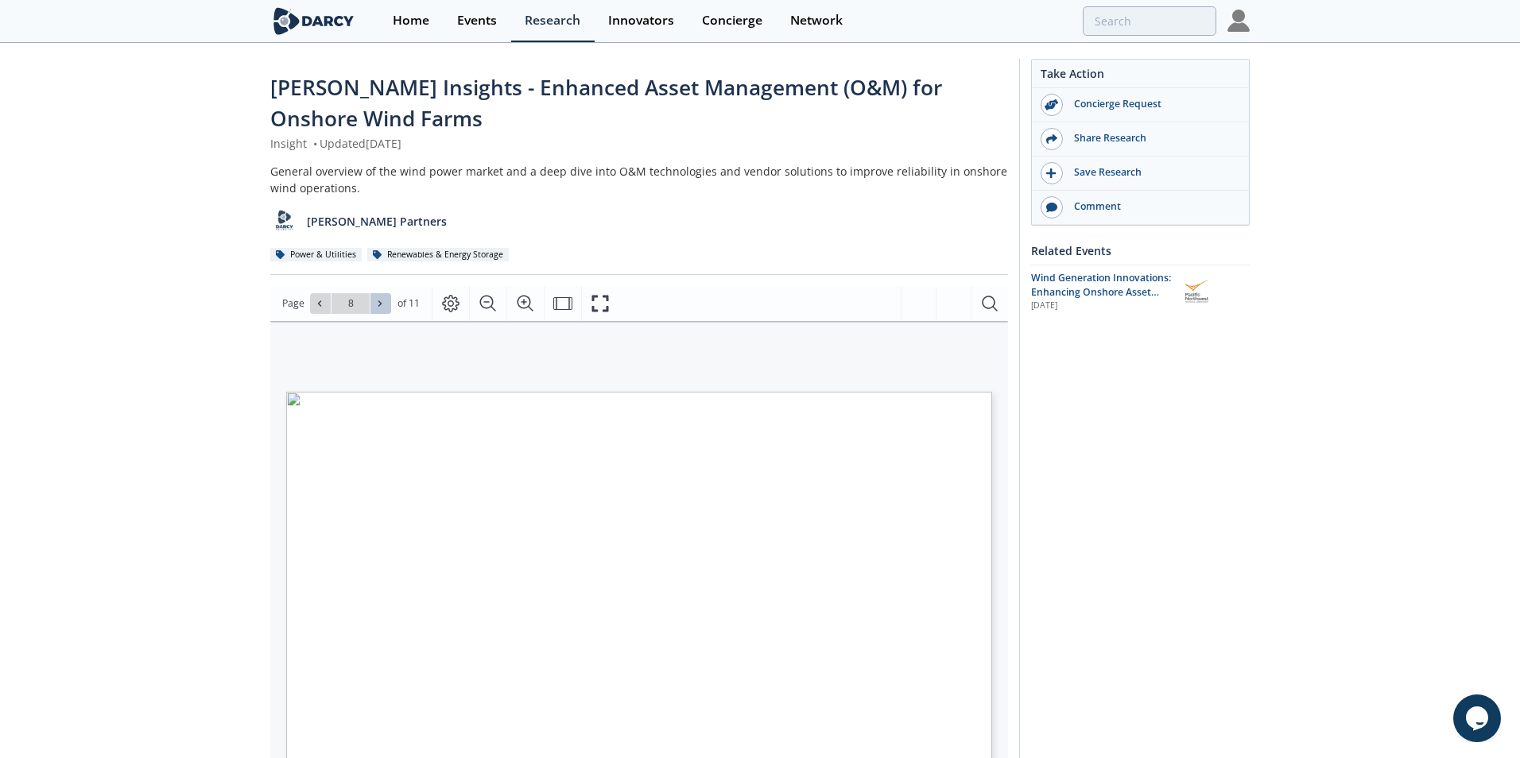
click at [378, 303] on icon at bounding box center [380, 304] width 10 height 10
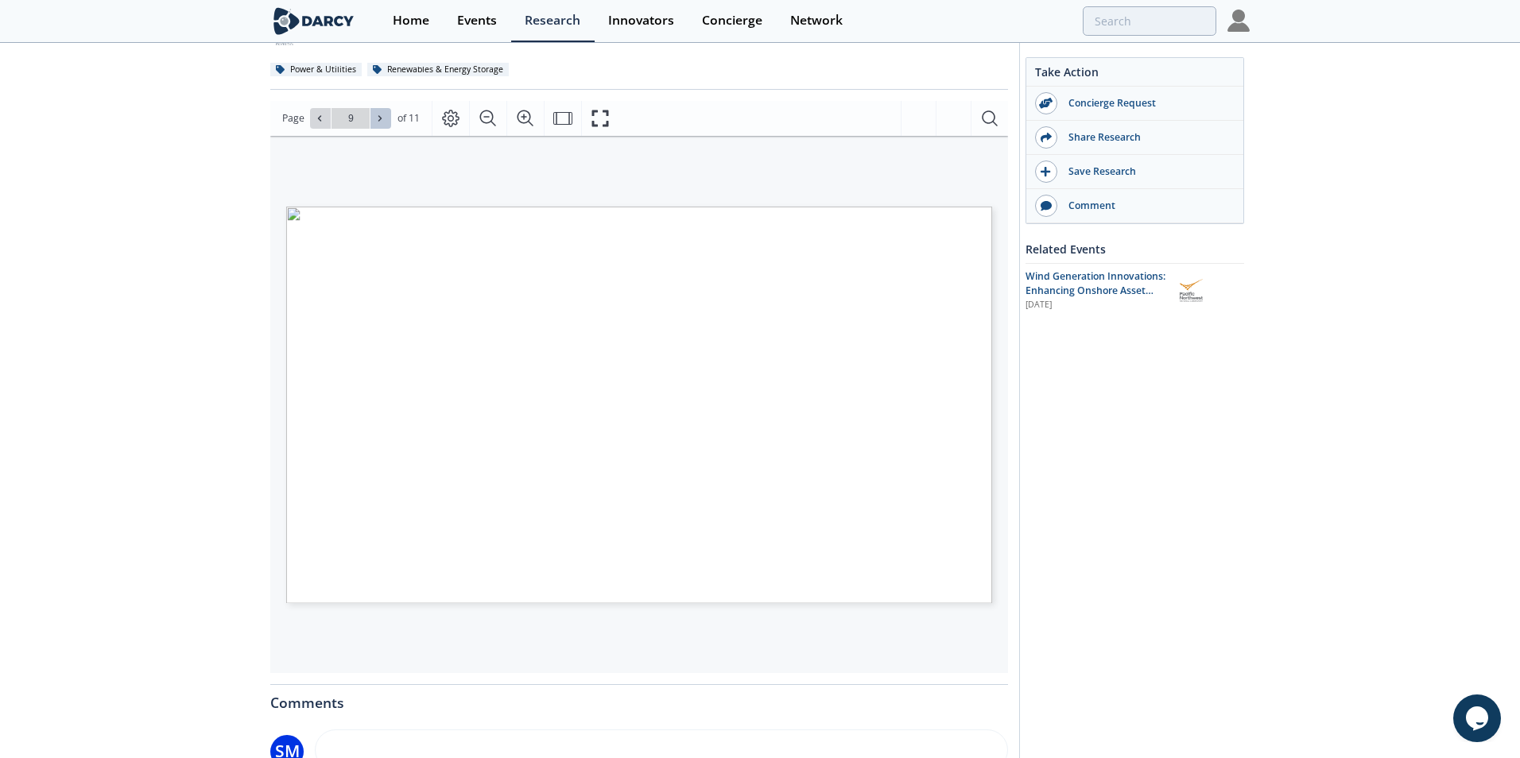
click at [378, 118] on icon at bounding box center [380, 119] width 10 height 10
click at [380, 119] on icon at bounding box center [379, 118] width 3 height 6
type input "11"
click at [194, 561] on div "[PERSON_NAME] Insights - Enhanced Asset Management (O&M) for Onshore Wind Farms…" at bounding box center [754, 442] width 1508 height 1167
